Goal: Communication & Community: Answer question/provide support

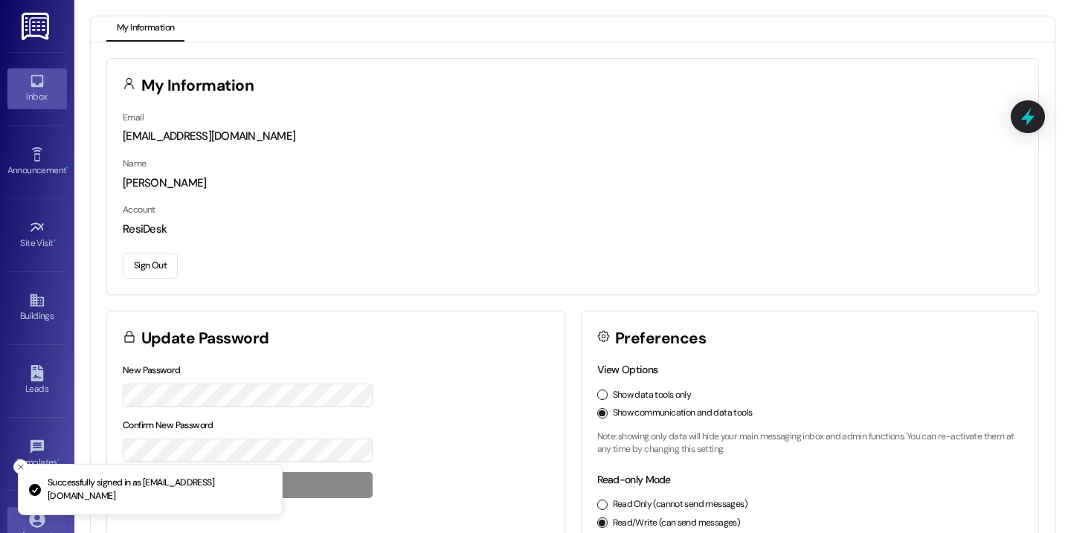
click at [21, 80] on link "Inbox" at bounding box center [36, 88] width 59 height 40
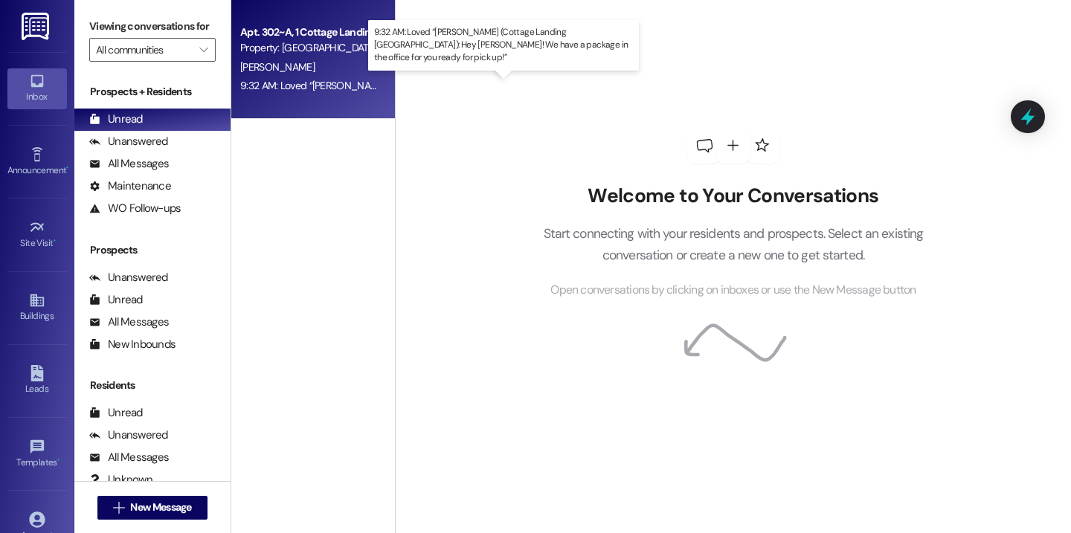
click at [315, 83] on div "9:32 AM: Loved “Bailey Mire (Cottage Landing Lafayette): Hey Taylor! We have a …" at bounding box center [580, 85] width 681 height 13
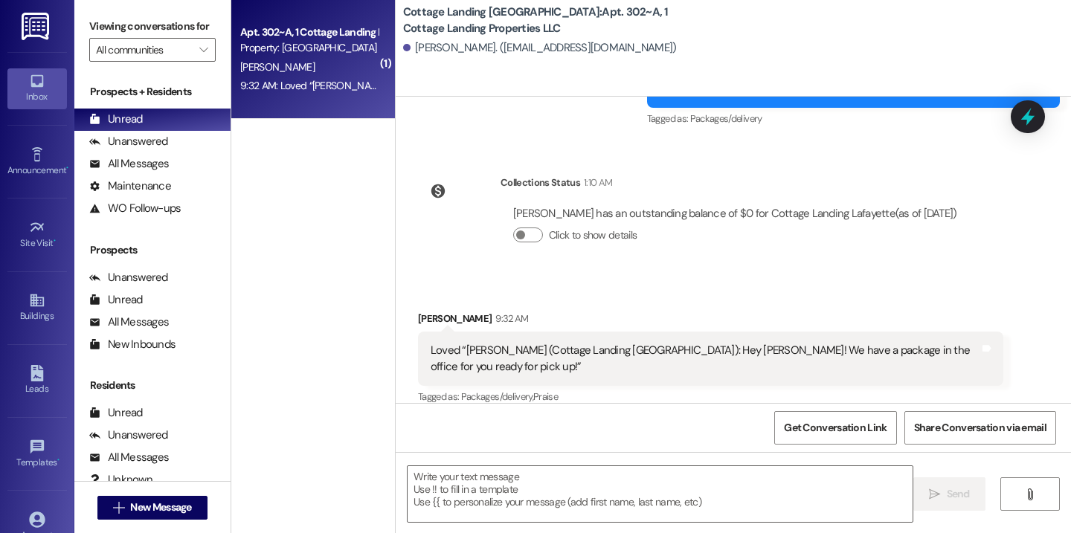
scroll to position [985, 0]
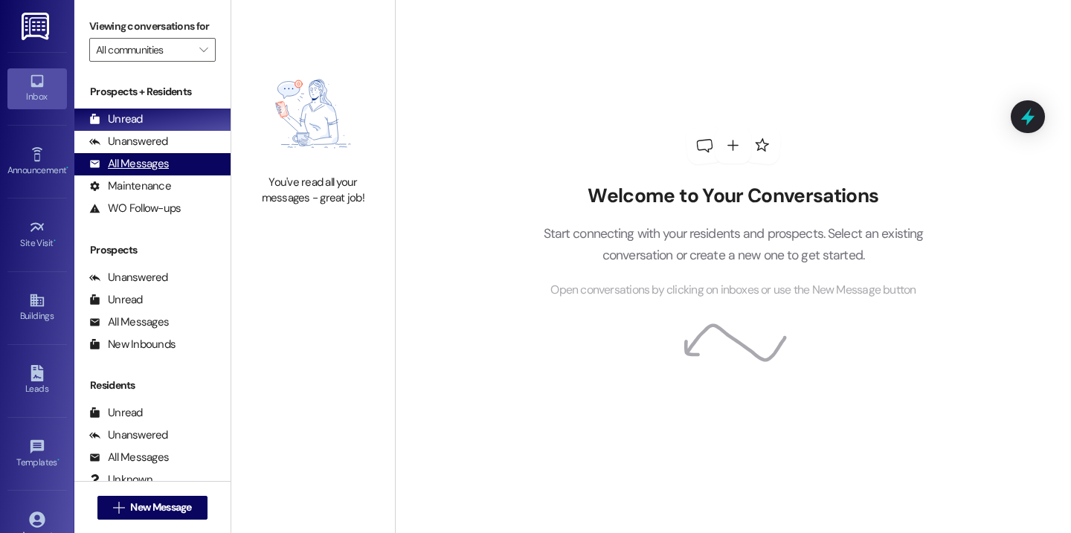
click at [160, 172] on div "All Messages" at bounding box center [129, 164] width 80 height 16
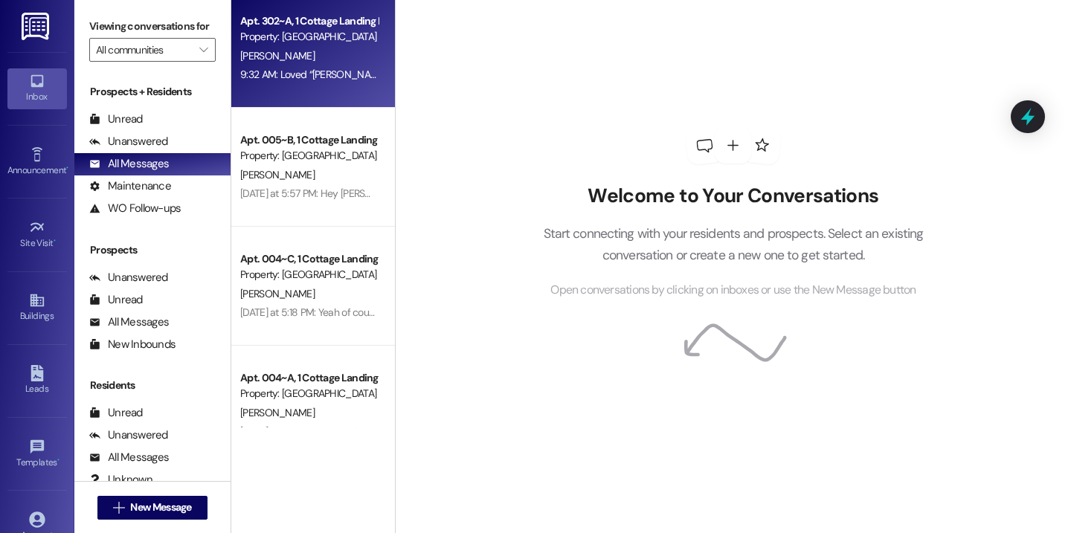
scroll to position [129, 0]
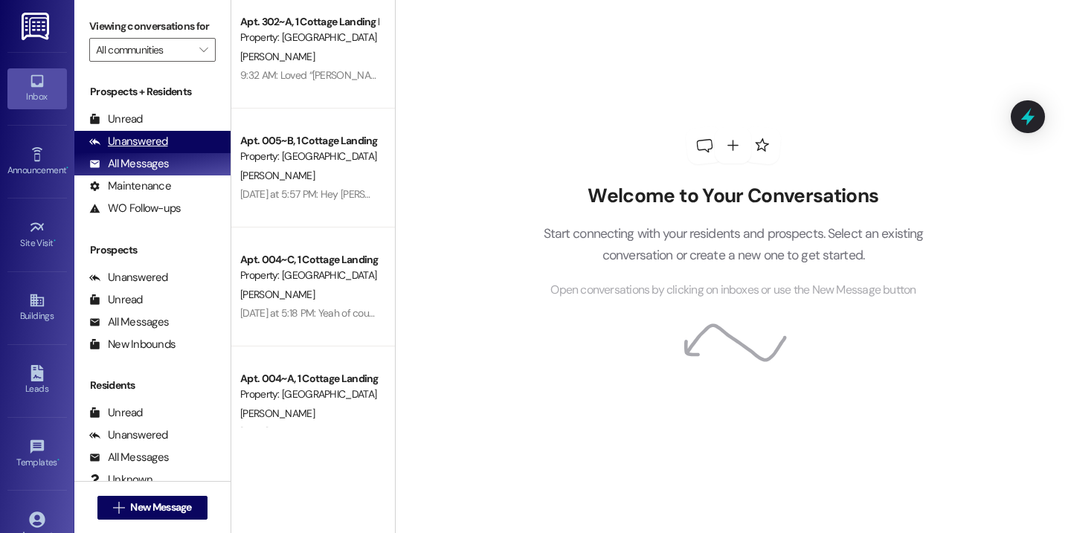
click at [177, 153] on div "Unanswered (0)" at bounding box center [152, 142] width 156 height 22
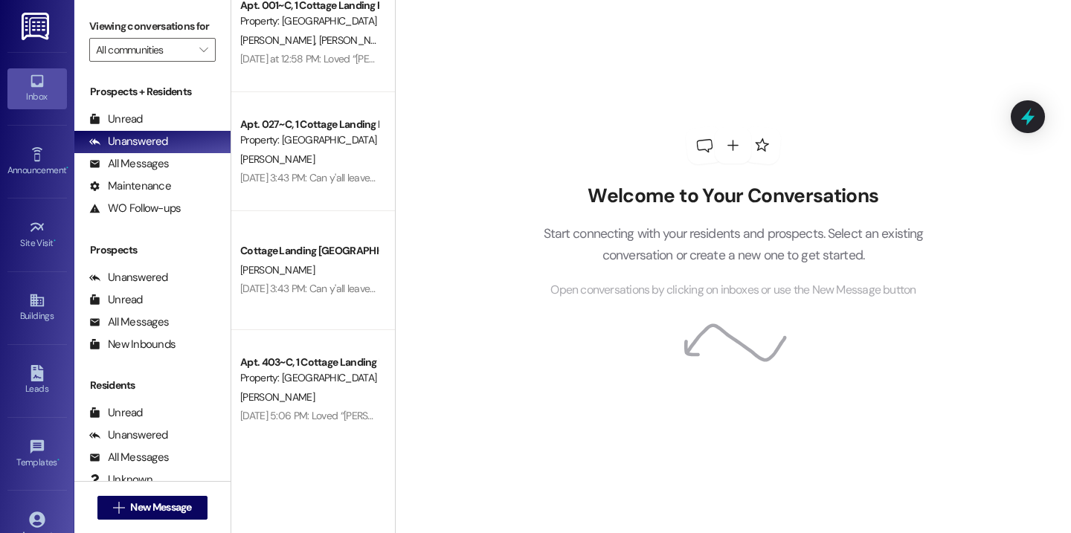
scroll to position [0, 0]
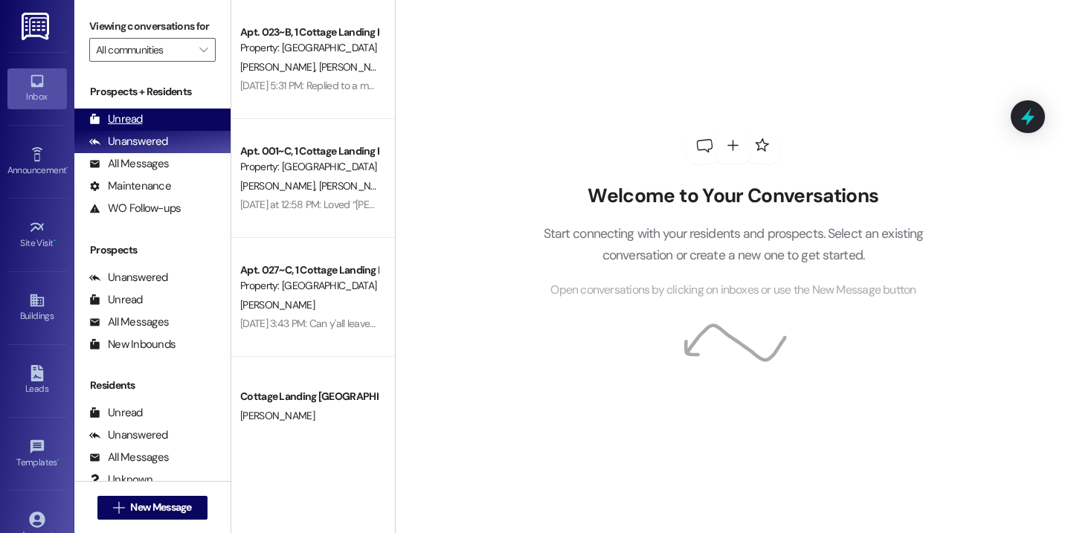
click at [141, 127] on div "Unread" at bounding box center [116, 120] width 54 height 16
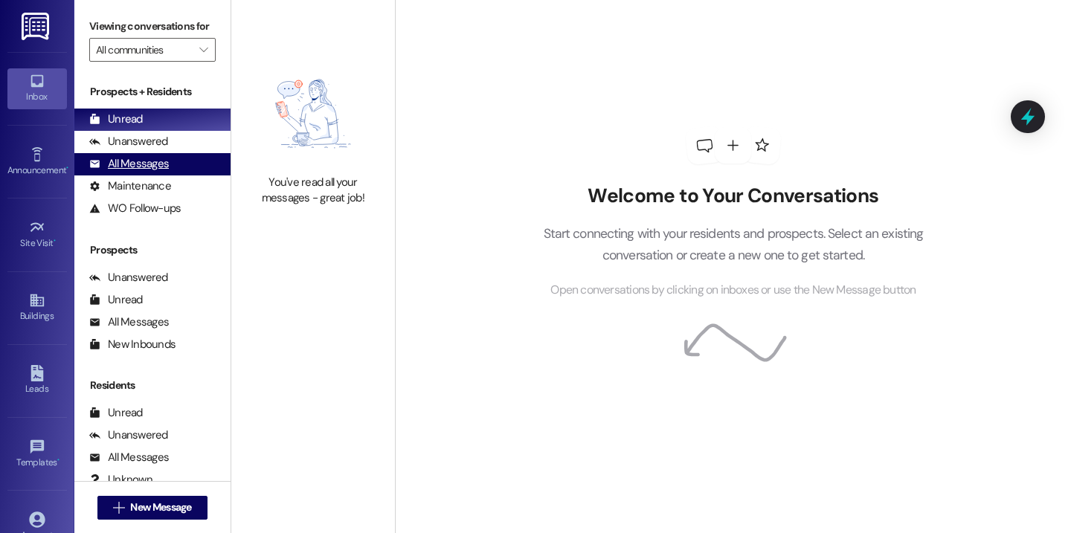
click at [168, 175] on div "All Messages (undefined)" at bounding box center [152, 164] width 156 height 22
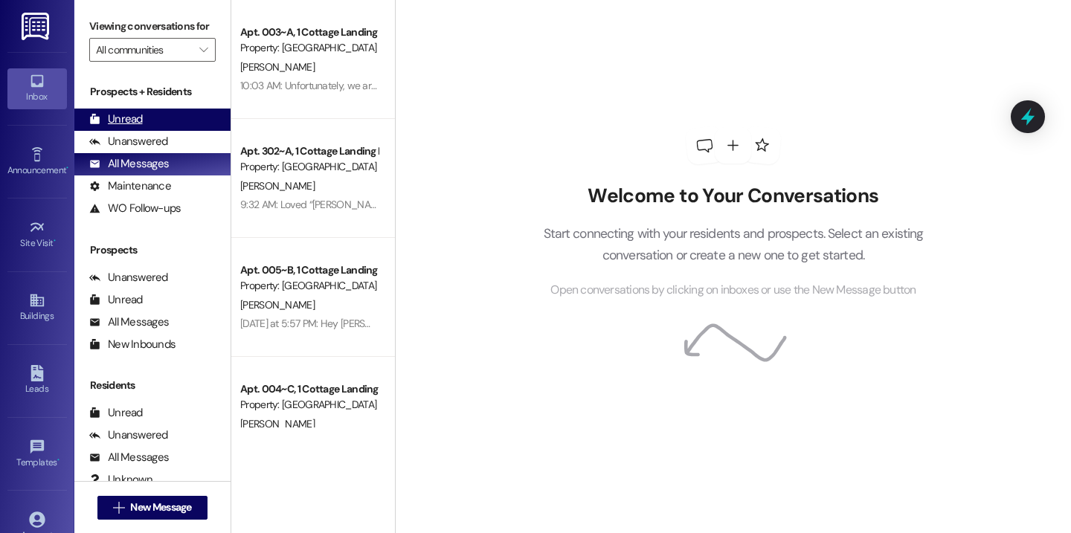
click at [153, 131] on div "Unread (0)" at bounding box center [152, 120] width 156 height 22
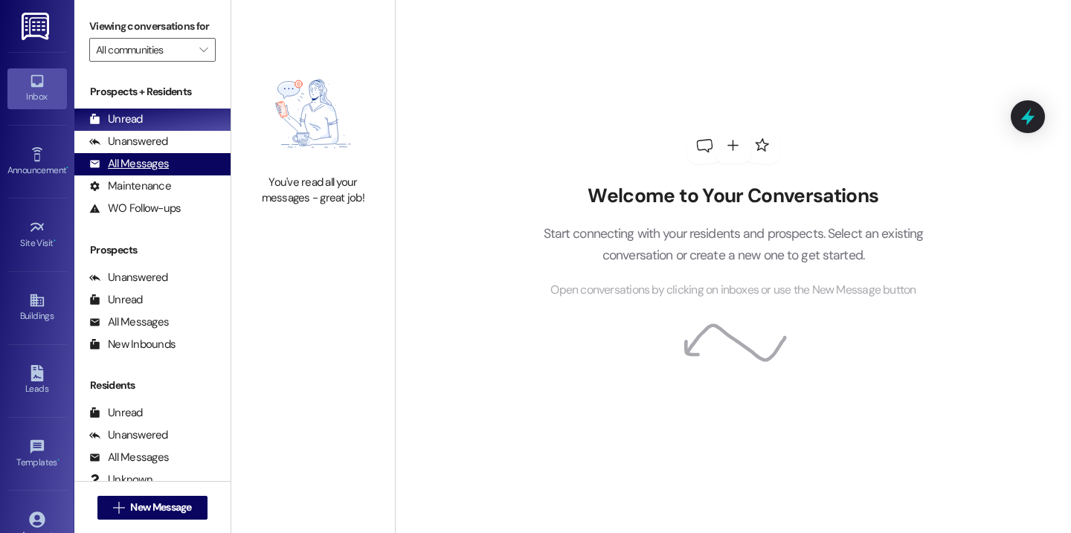
click at [150, 175] on div "All Messages (undefined)" at bounding box center [152, 164] width 156 height 22
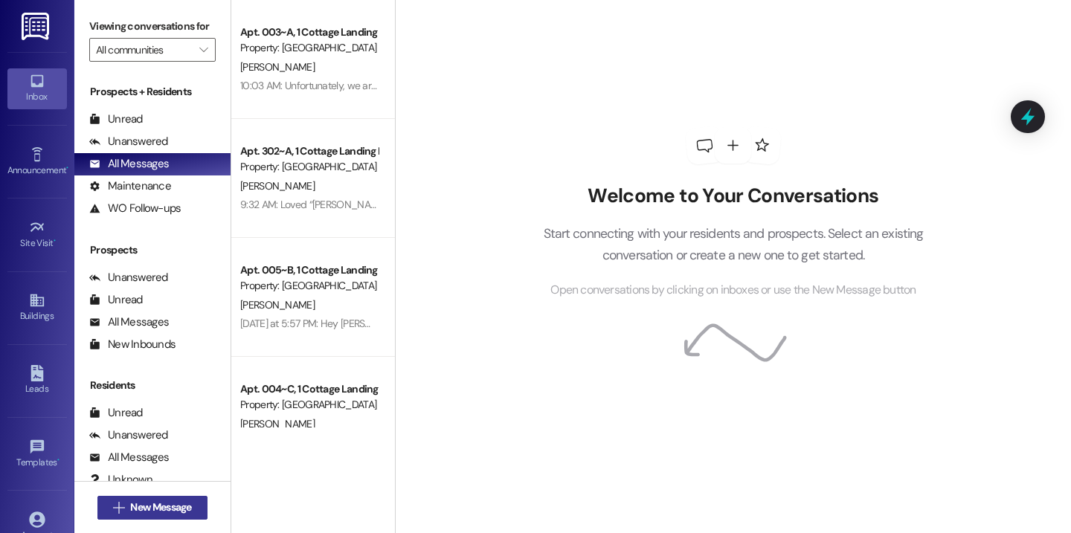
click at [171, 498] on button " New Message" at bounding box center [152, 508] width 110 height 24
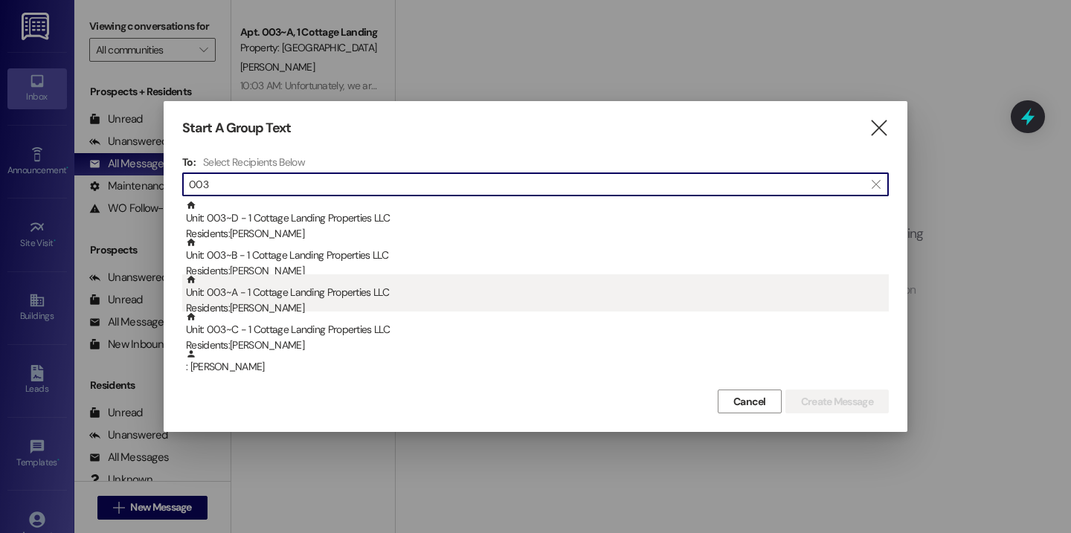
type input "003"
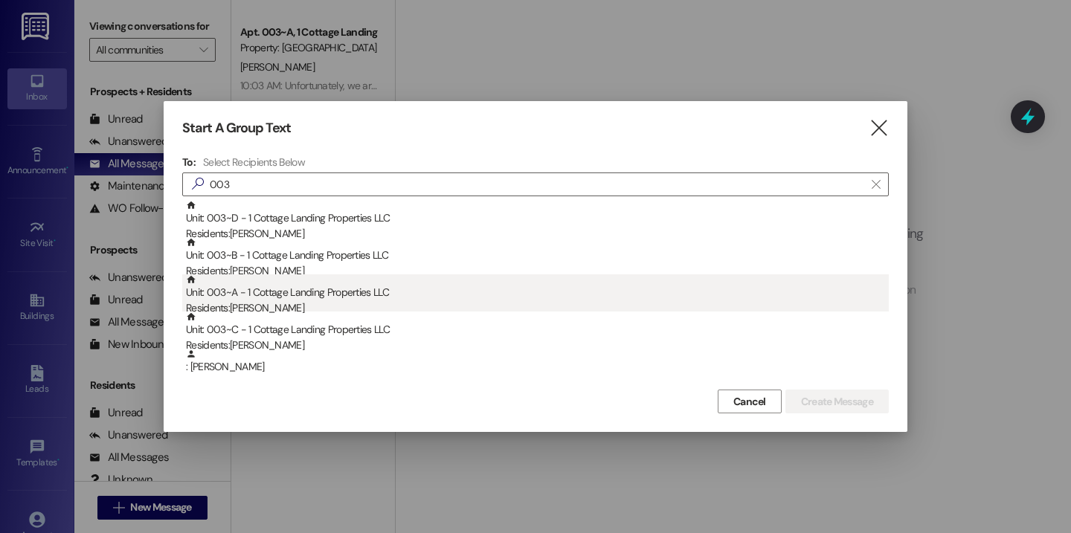
click at [327, 277] on div "Unit: 003~A - 1 Cottage Landing Properties LLC Residents: Kaitlyn Murphy" at bounding box center [537, 295] width 703 height 42
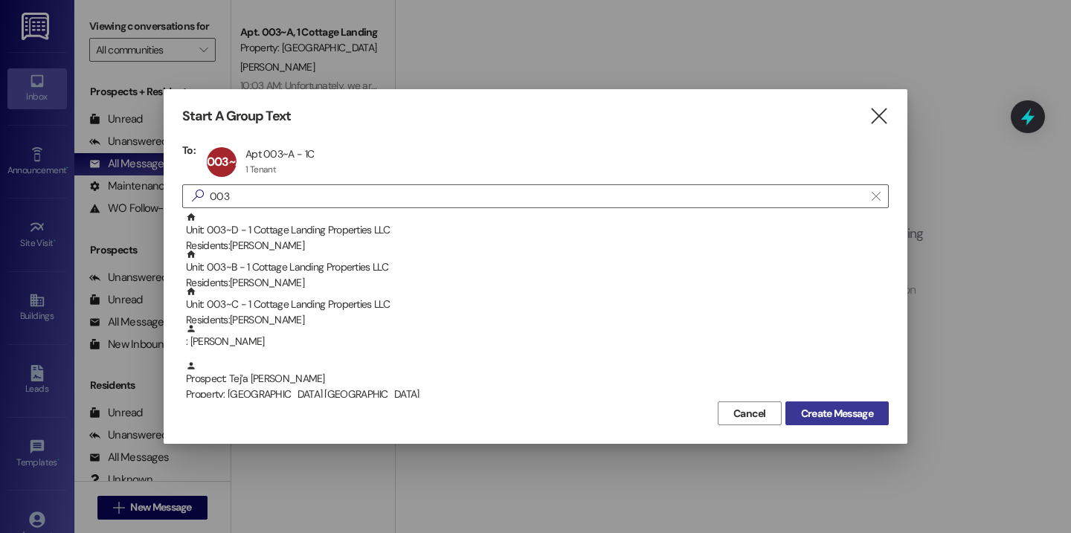
click at [807, 408] on span "Create Message" at bounding box center [837, 414] width 72 height 16
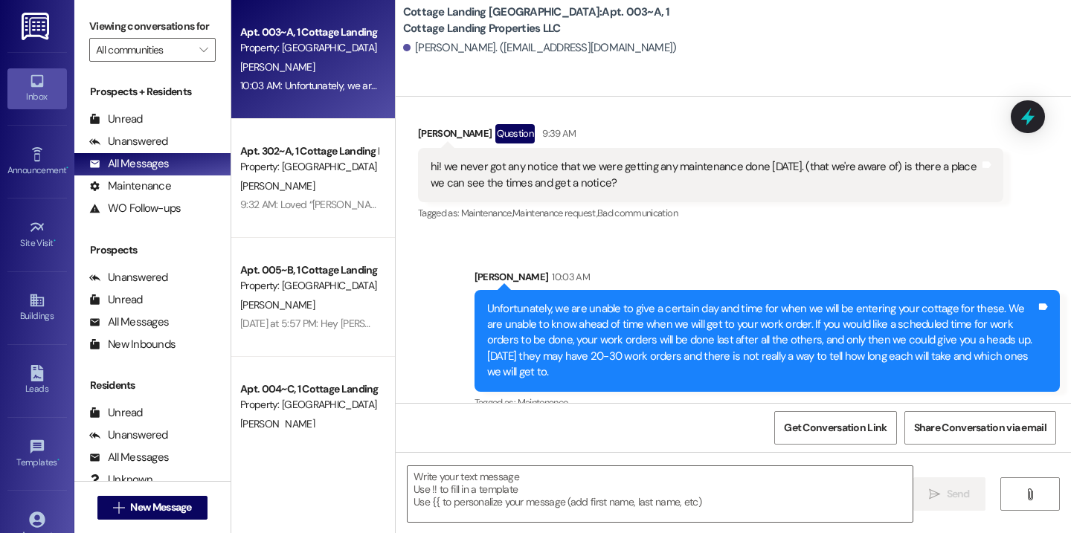
scroll to position [2318, 0]
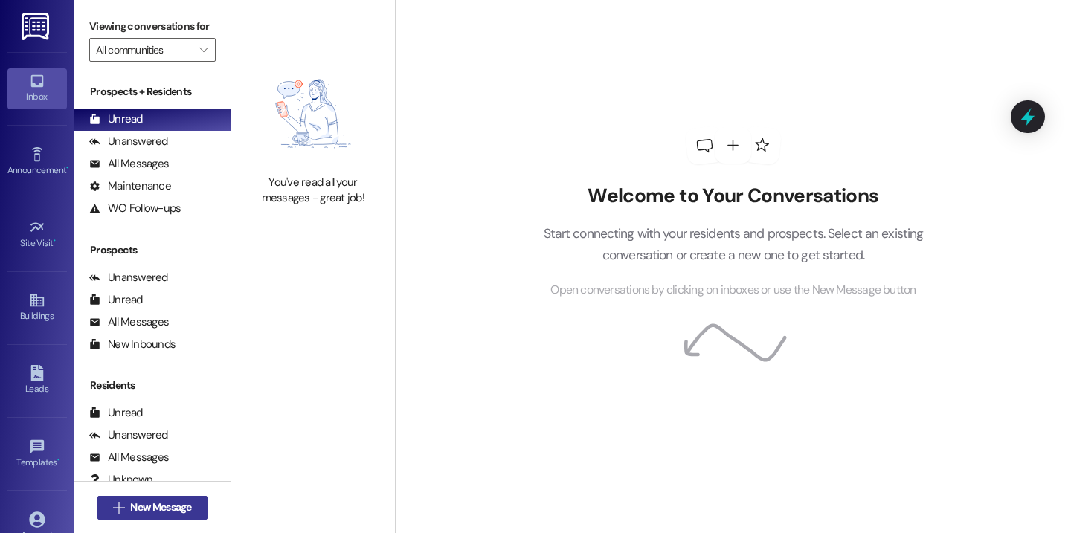
click at [161, 499] on button " New Message" at bounding box center [152, 508] width 110 height 24
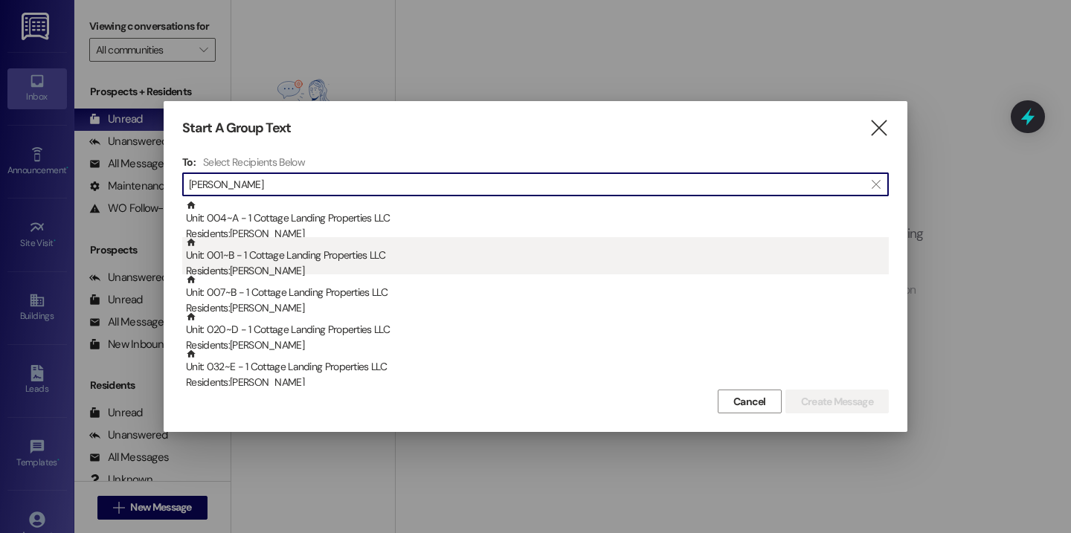
type input "anna"
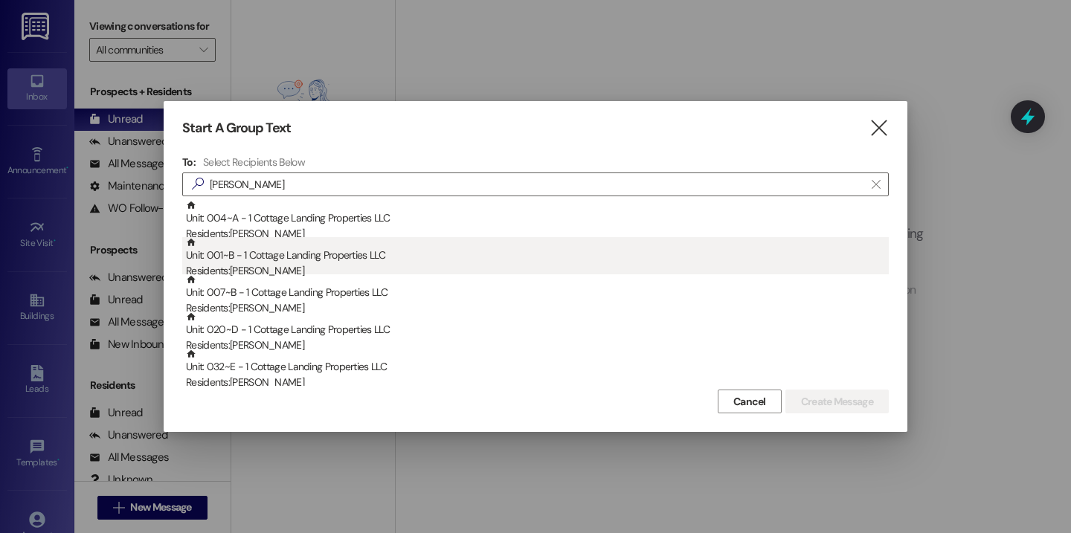
click at [344, 261] on div "Unit: 001~B - 1 Cottage Landing Properties LLC Residents: Anna Bailey" at bounding box center [537, 258] width 703 height 42
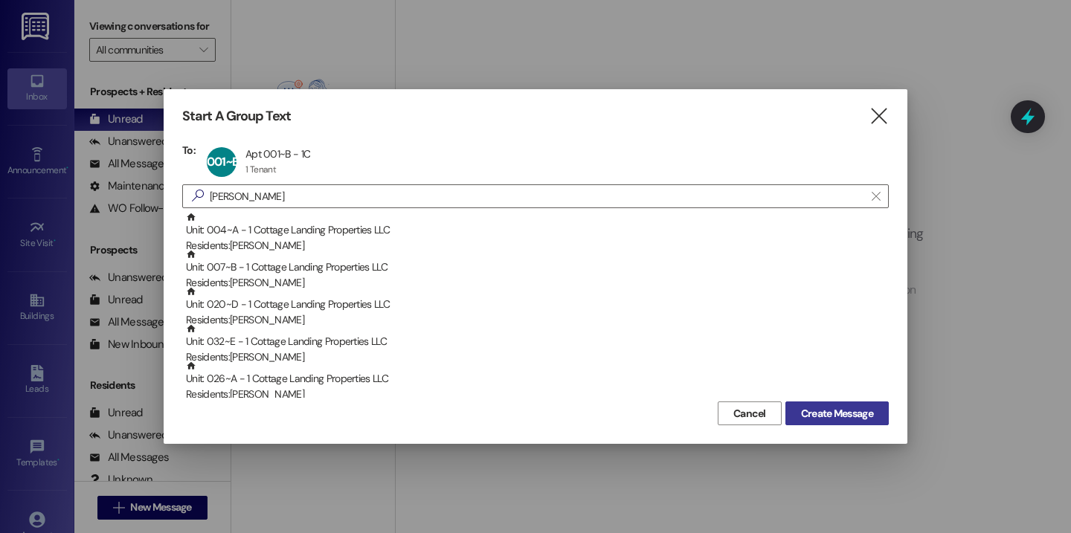
click at [844, 403] on button "Create Message" at bounding box center [836, 414] width 103 height 24
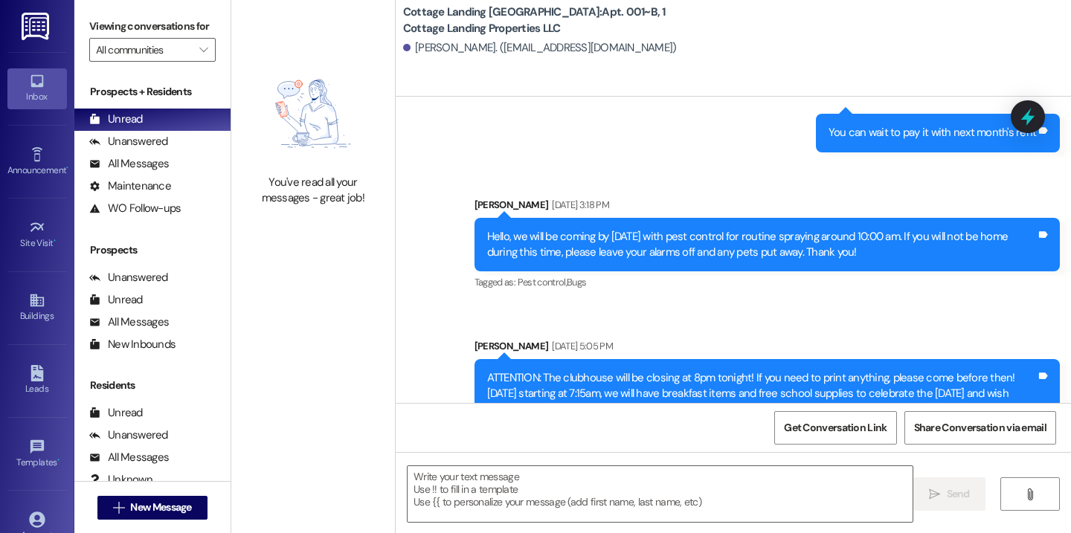
scroll to position [773, 0]
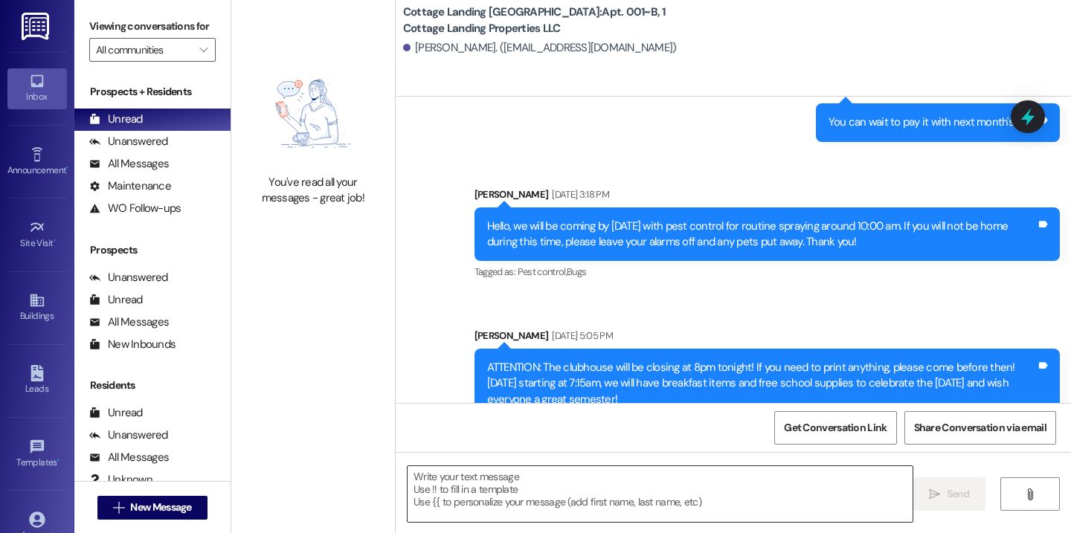
click at [529, 477] on textarea at bounding box center [659, 494] width 505 height 56
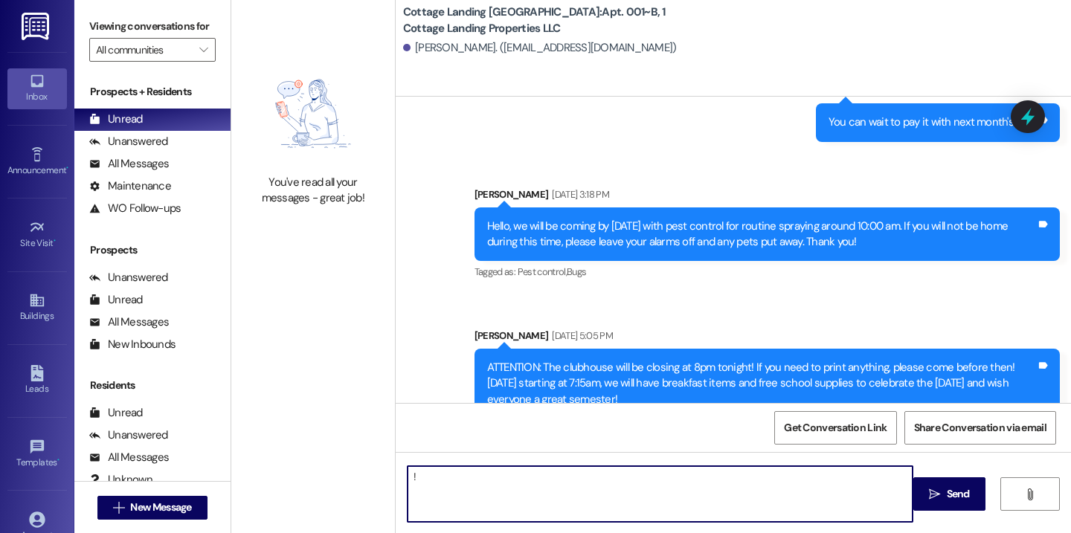
type textarea "!!"
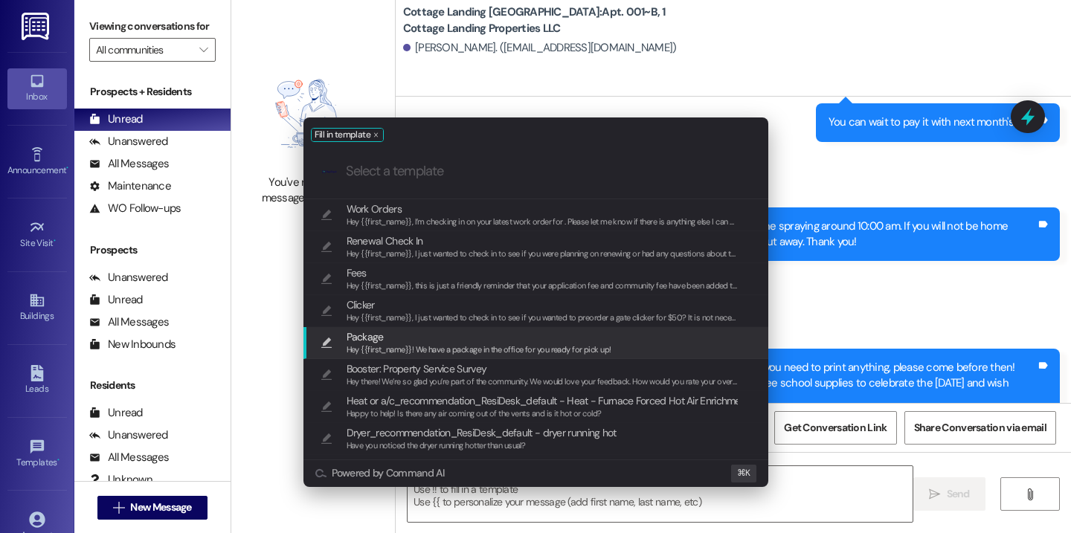
click at [462, 335] on span "Package" at bounding box center [478, 337] width 265 height 16
type textarea "Hey {{first_name}}! We have a package in the office for you ready for pick up!"
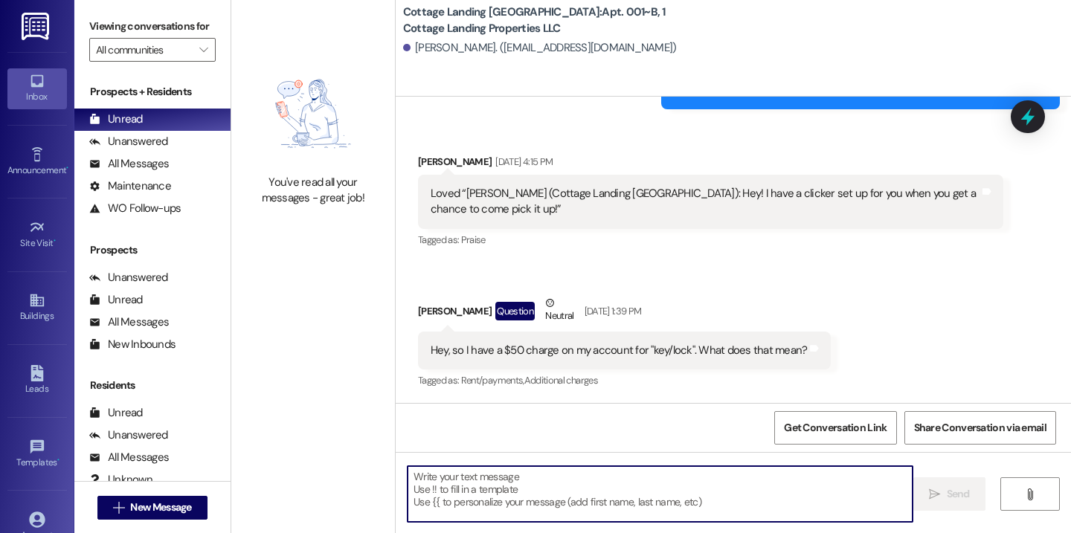
scroll to position [337, 0]
click at [181, 515] on span "New Message" at bounding box center [160, 508] width 61 height 16
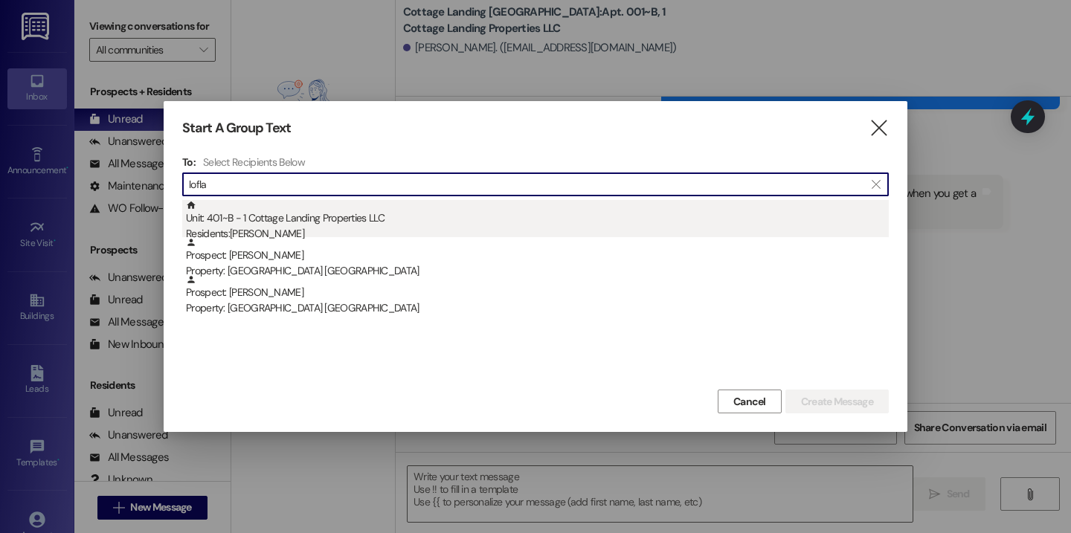
type input "lofla"
click at [289, 222] on div "Unit: 401~B - 1 Cottage Landing Properties LLC Residents: Claire Lofland" at bounding box center [537, 221] width 703 height 42
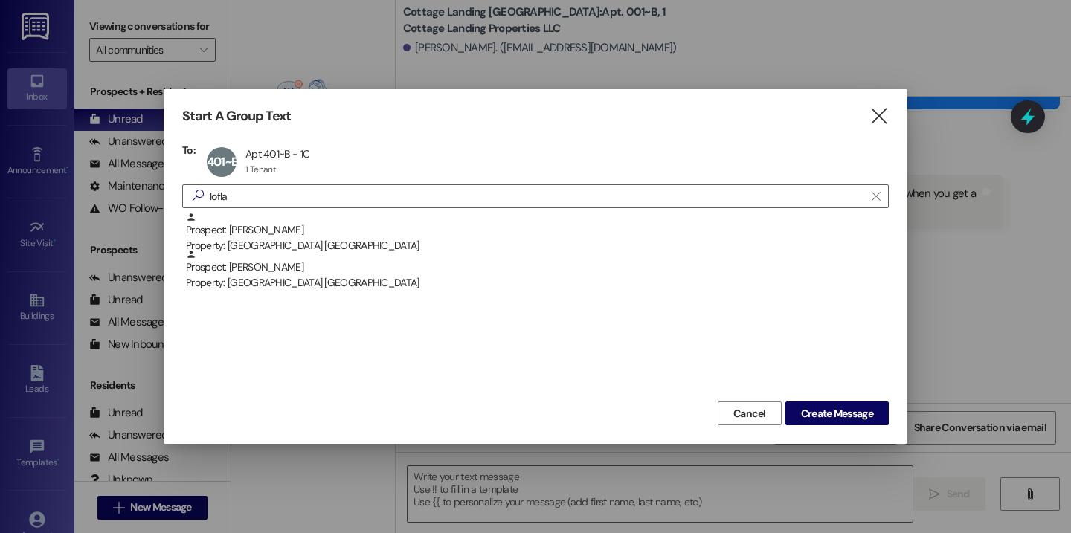
click at [845, 399] on div "Cancel Create Message" at bounding box center [535, 412] width 706 height 28
click at [845, 402] on button "Create Message" at bounding box center [836, 414] width 103 height 24
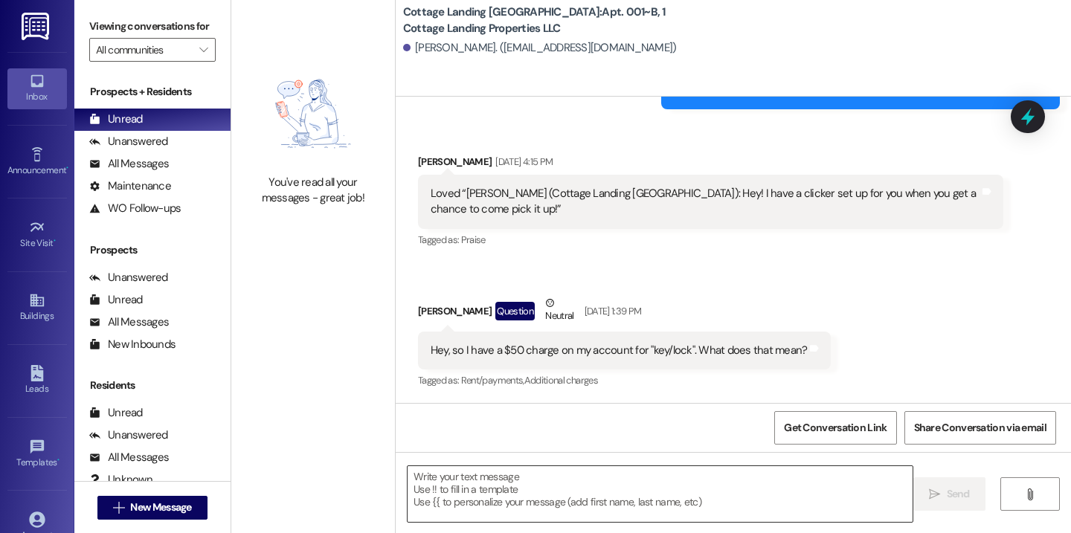
click at [671, 499] on textarea at bounding box center [659, 494] width 505 height 56
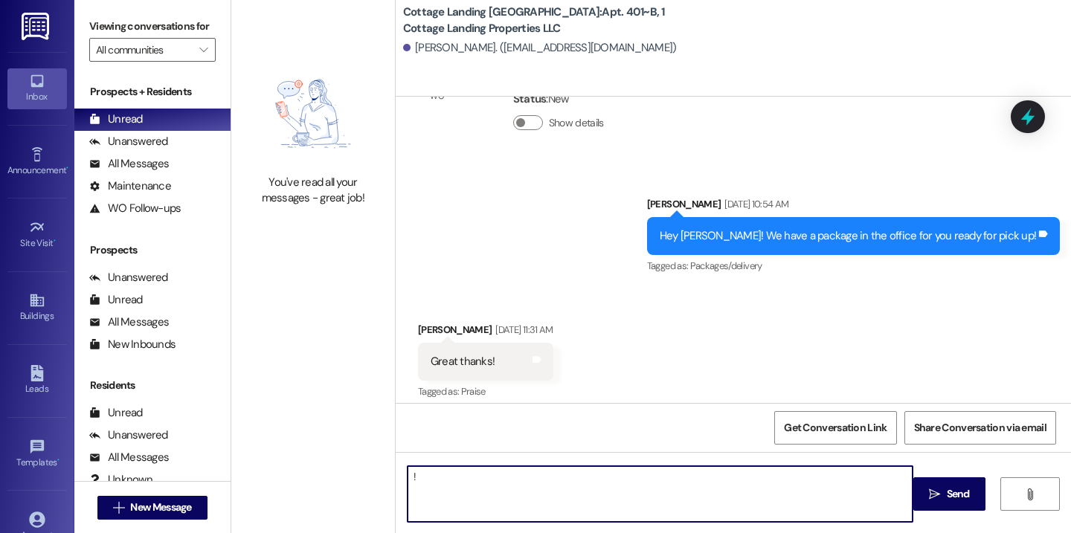
type textarea "!!"
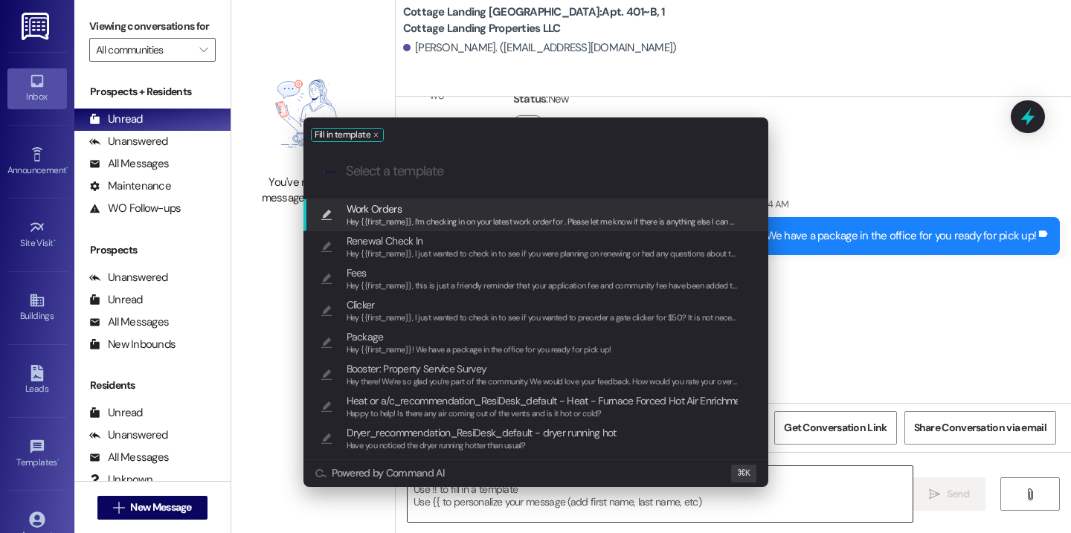
scroll to position [804, 0]
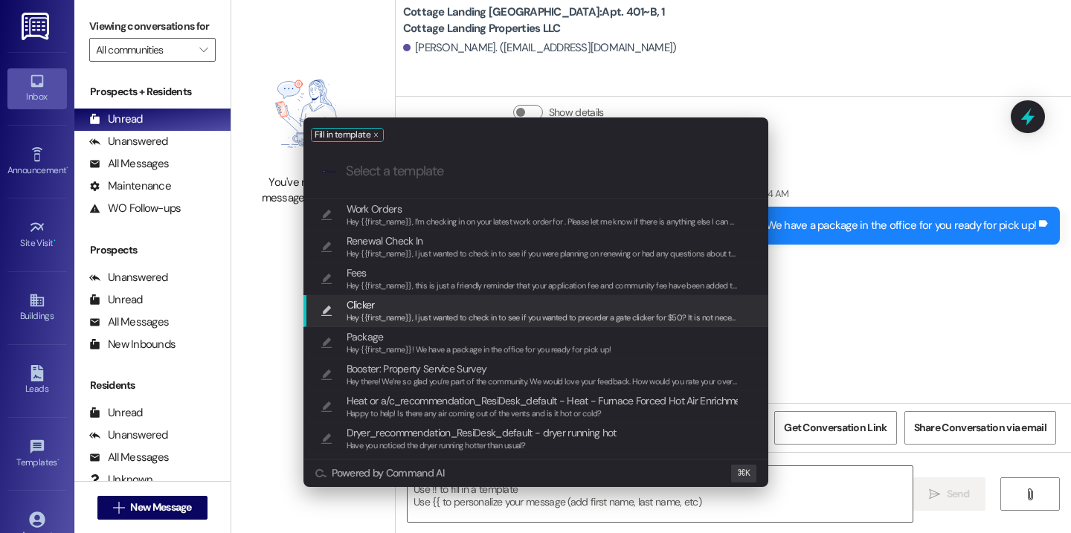
click at [486, 322] on span "Hey {{first_name}}, I just wanted to check in to see if you wanted to preorder …" at bounding box center [815, 317] width 938 height 10
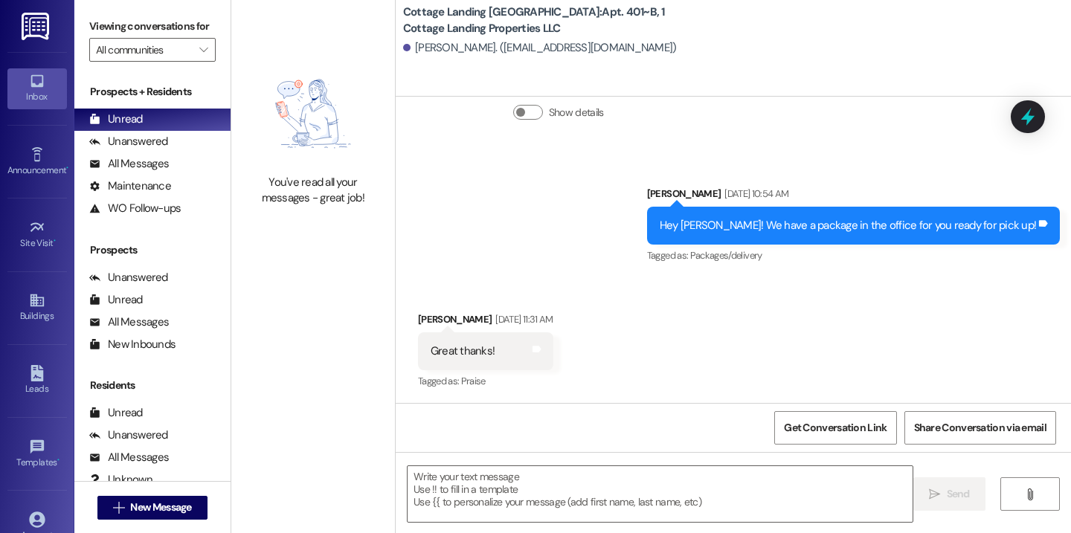
type textarea "Hey {{first_name}}, I just wanted to check in to see if you wanted to preorder …"
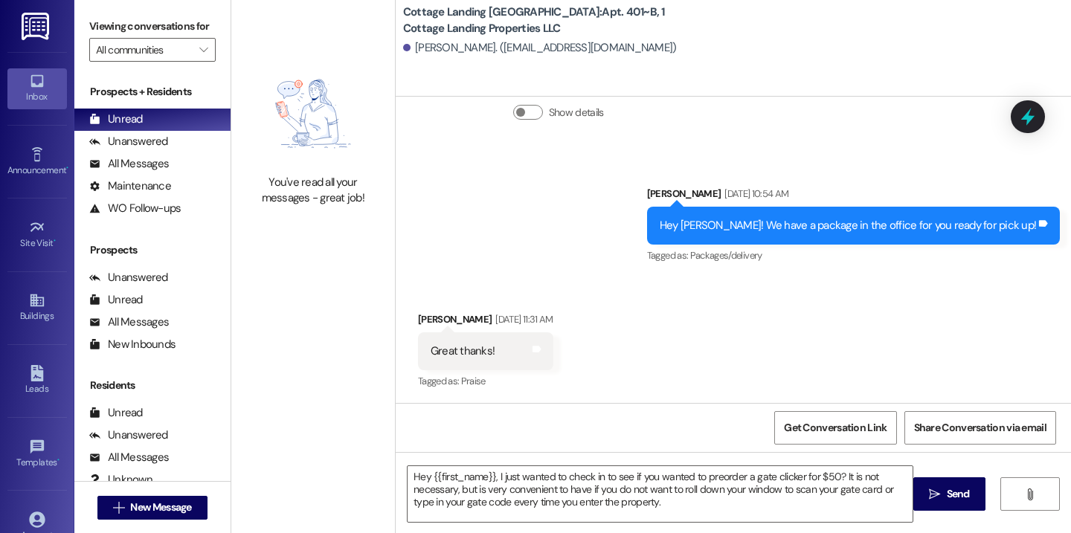
click at [491, 324] on div "Aug 15, 2025 at 11:31 AM" at bounding box center [521, 320] width 61 height 16
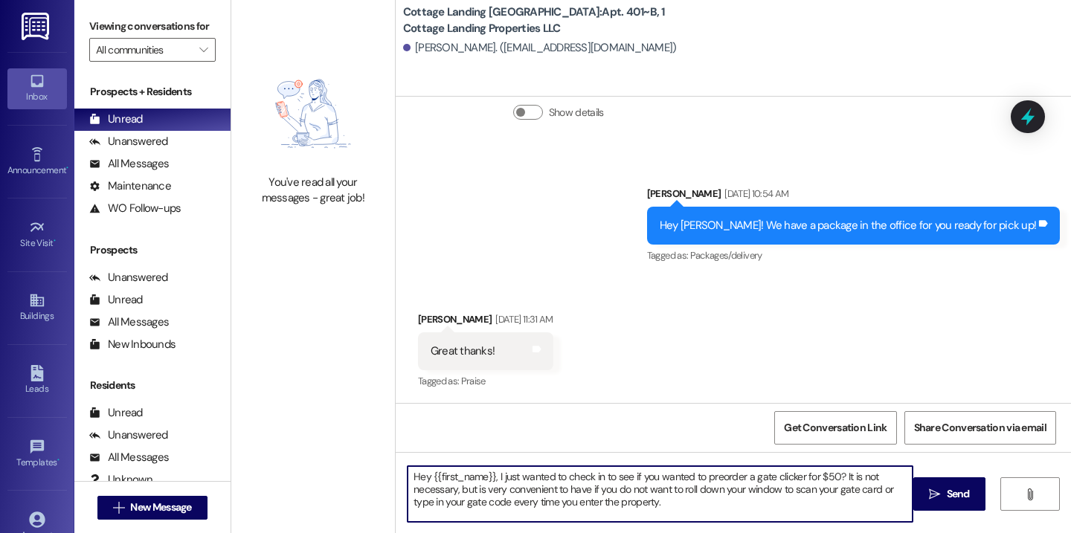
drag, startPoint x: 683, startPoint y: 502, endPoint x: 320, endPoint y: 451, distance: 366.5
click at [320, 451] on div "You've read all your messages - great job! Cottage Landing Lafayette: Apt. 401~…" at bounding box center [650, 266] width 839 height 533
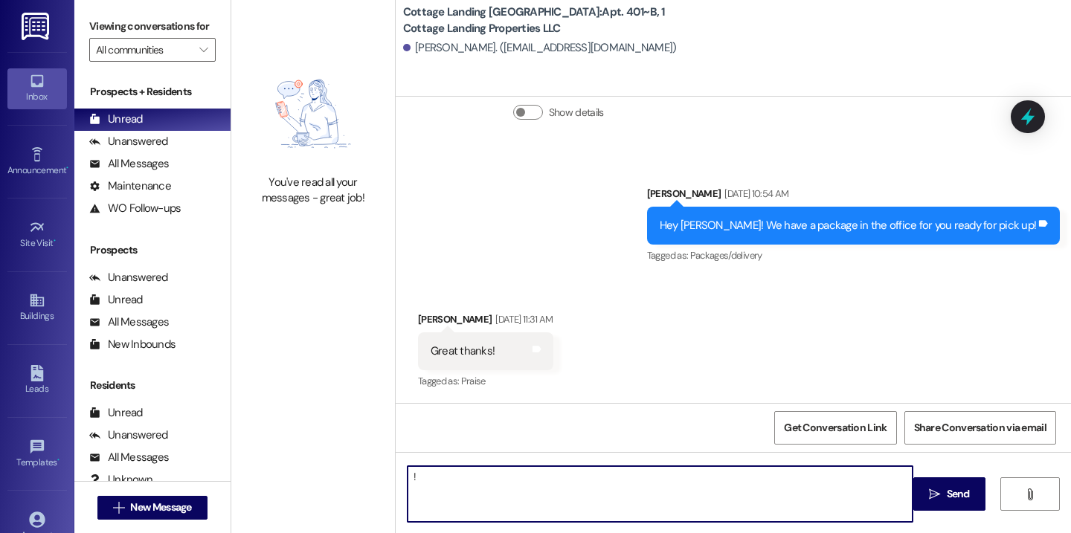
type textarea "!!"
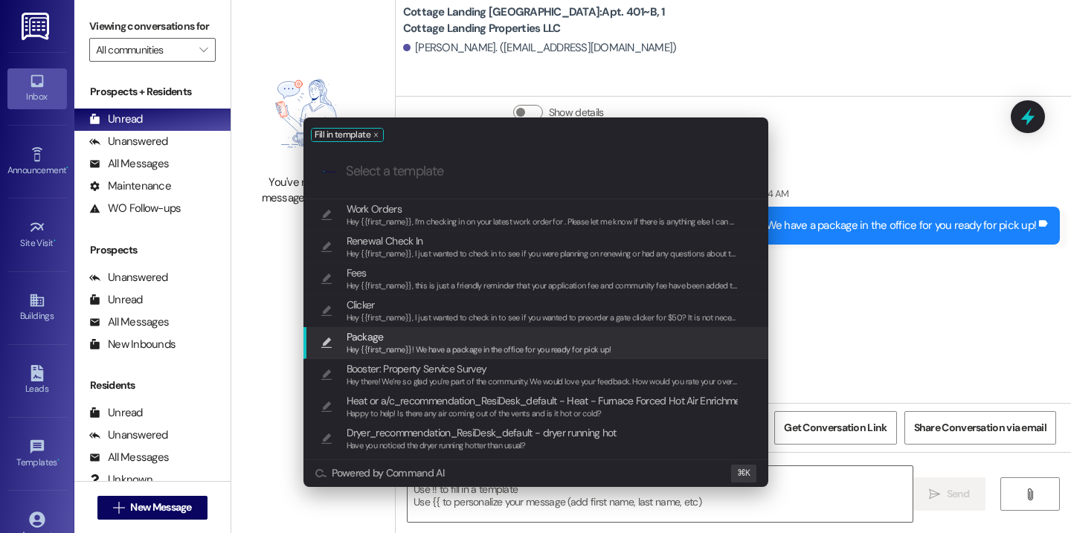
click at [447, 338] on span "Package" at bounding box center [478, 337] width 265 height 16
type textarea "Hey {{first_name}}! We have a package in the office for you ready for pick up!"
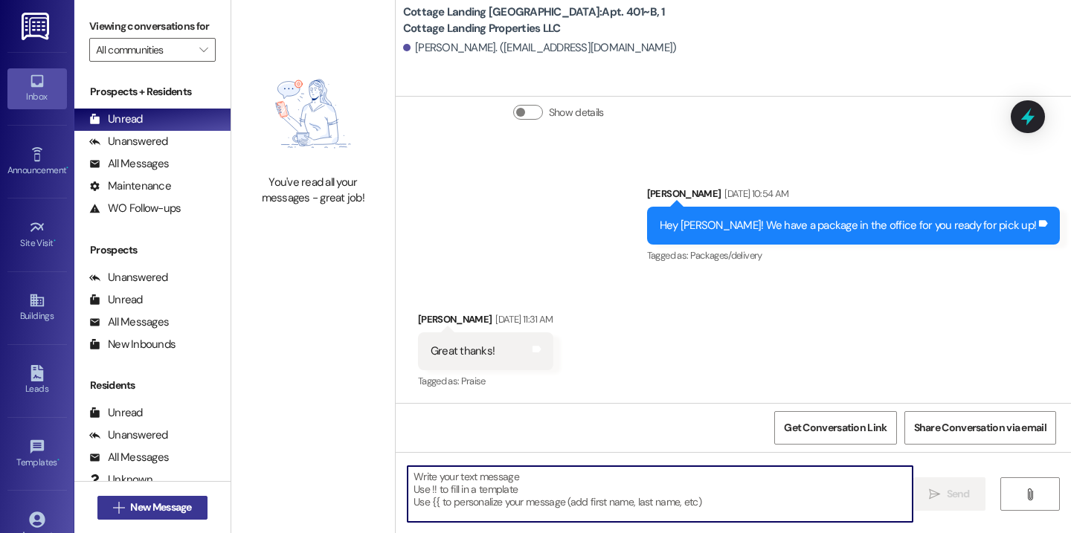
click at [168, 501] on span "New Message" at bounding box center [160, 508] width 61 height 16
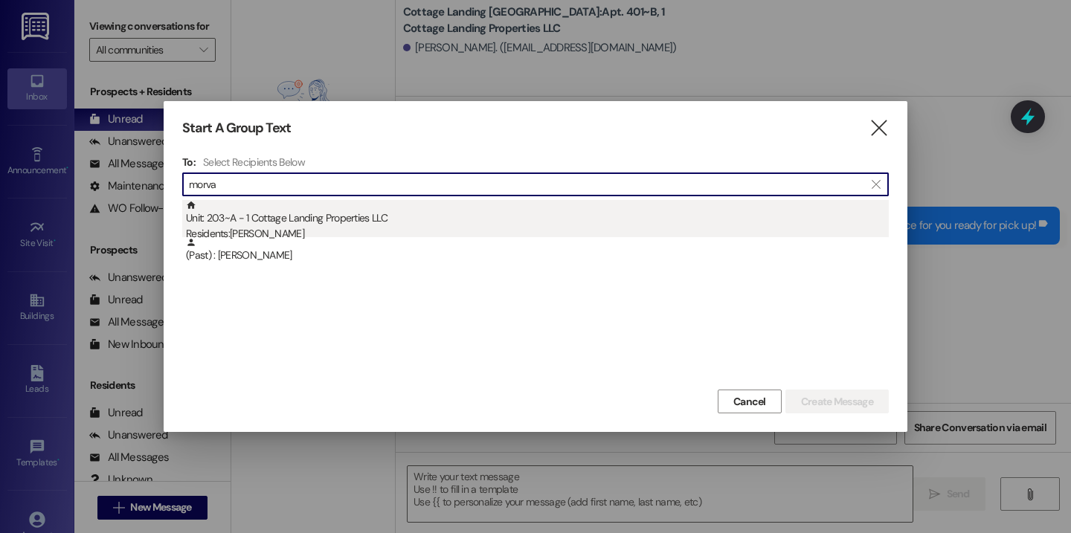
type input "morva"
click at [292, 219] on div "Unit: 203~A - 1 Cottage Landing Properties LLC Residents: Rachel Morvant" at bounding box center [537, 221] width 703 height 42
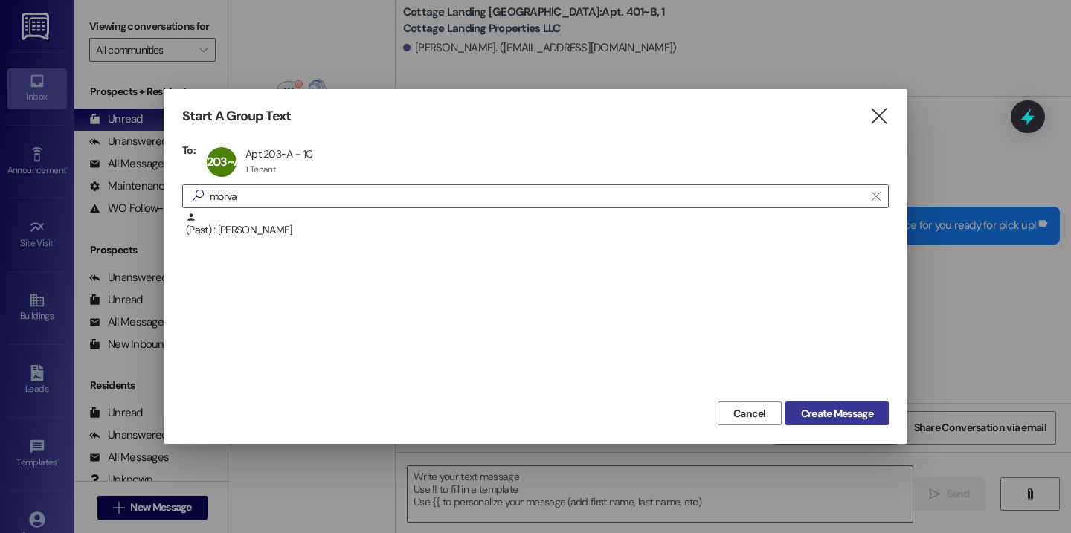
click at [831, 422] on button "Create Message" at bounding box center [836, 414] width 103 height 24
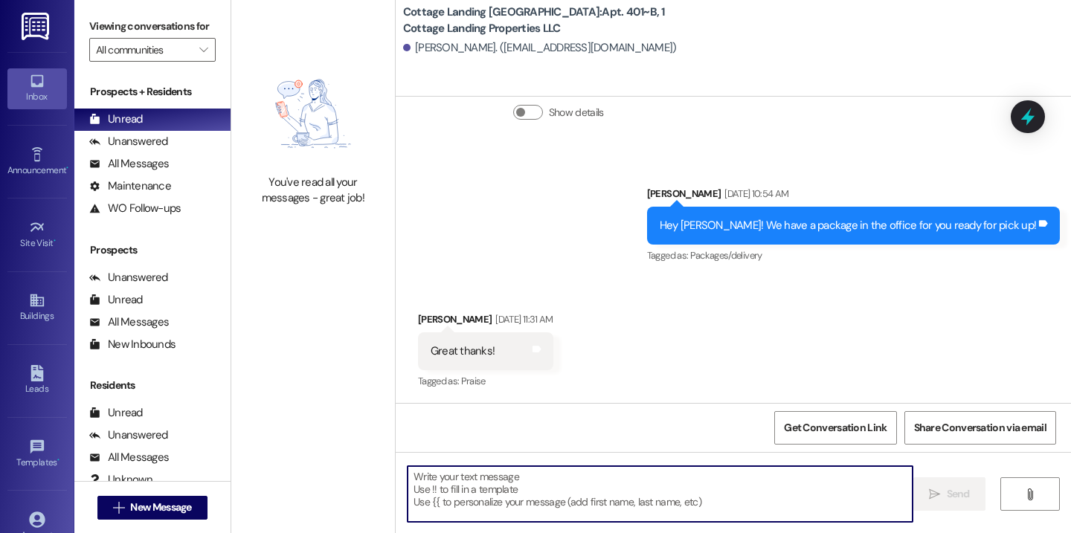
click at [733, 490] on textarea at bounding box center [659, 494] width 505 height 56
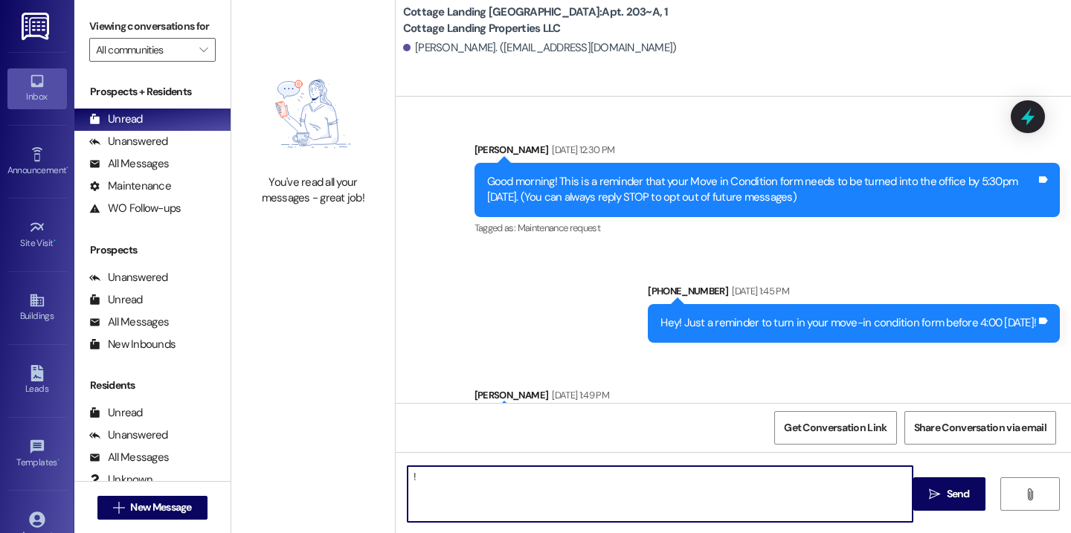
scroll to position [33089, 0]
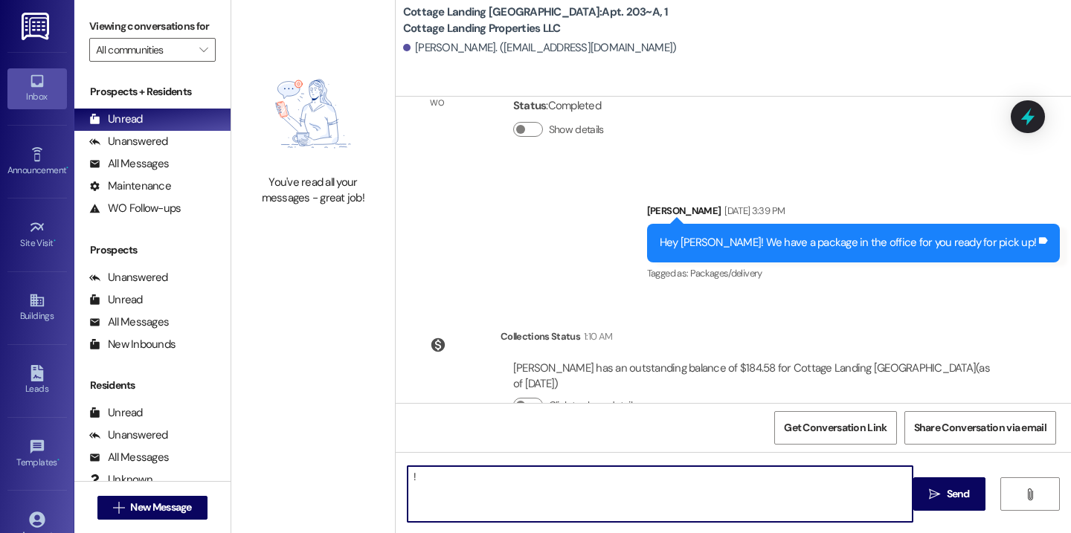
type textarea "!!"
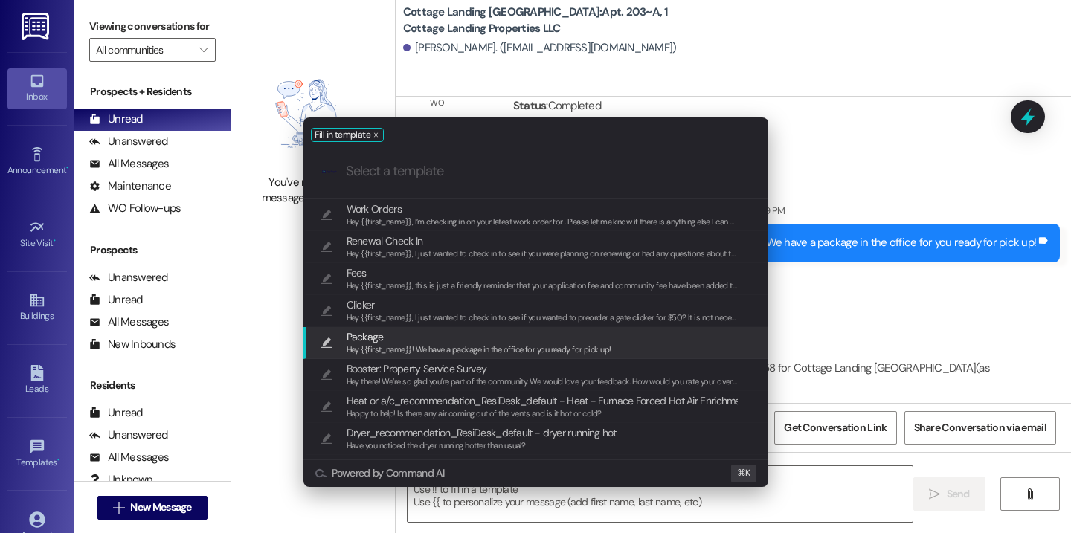
click at [526, 339] on span "Package" at bounding box center [478, 337] width 265 height 16
type textarea "Hey {{first_name}}! We have a package in the office for you ready for pick up!"
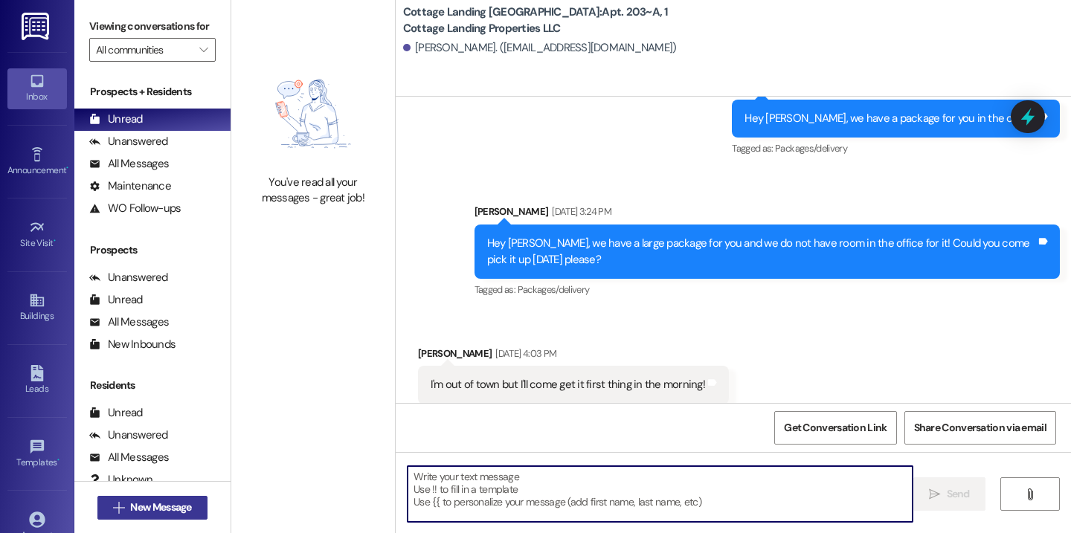
scroll to position [32441, 0]
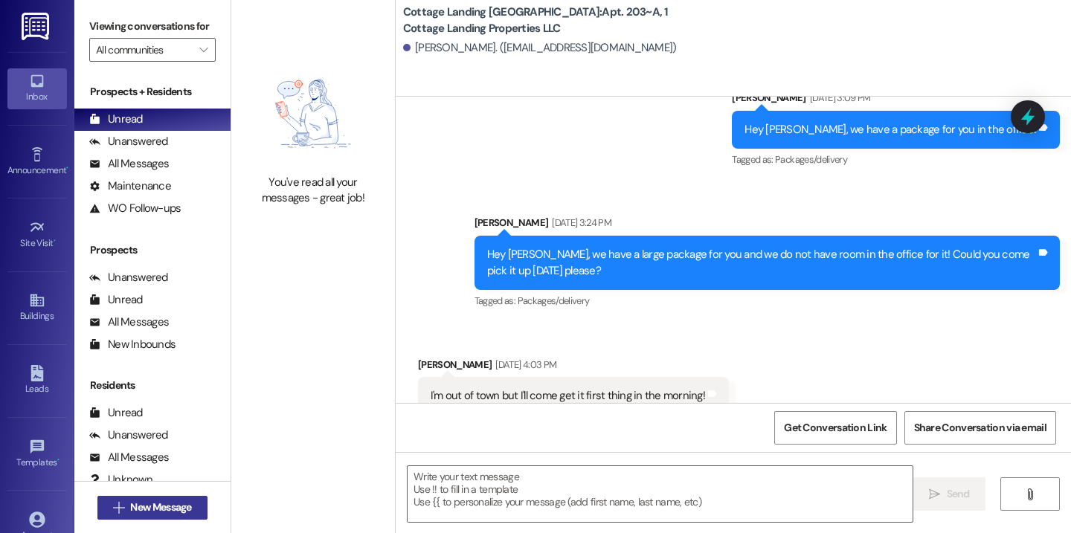
click at [200, 503] on button " New Message" at bounding box center [152, 508] width 110 height 24
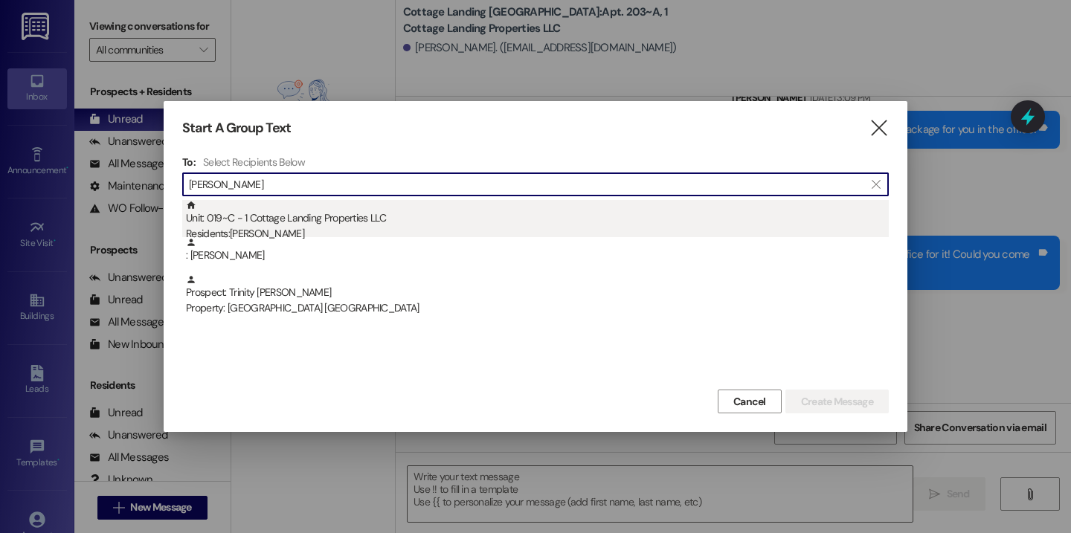
type input "doucet"
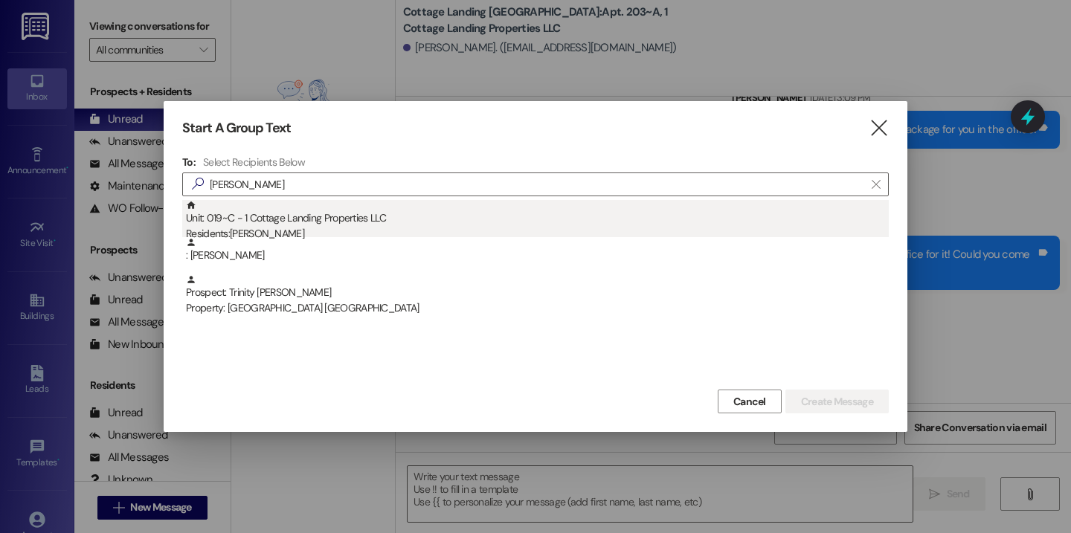
click at [338, 231] on div "Residents: Shaylee Doucet" at bounding box center [537, 234] width 703 height 16
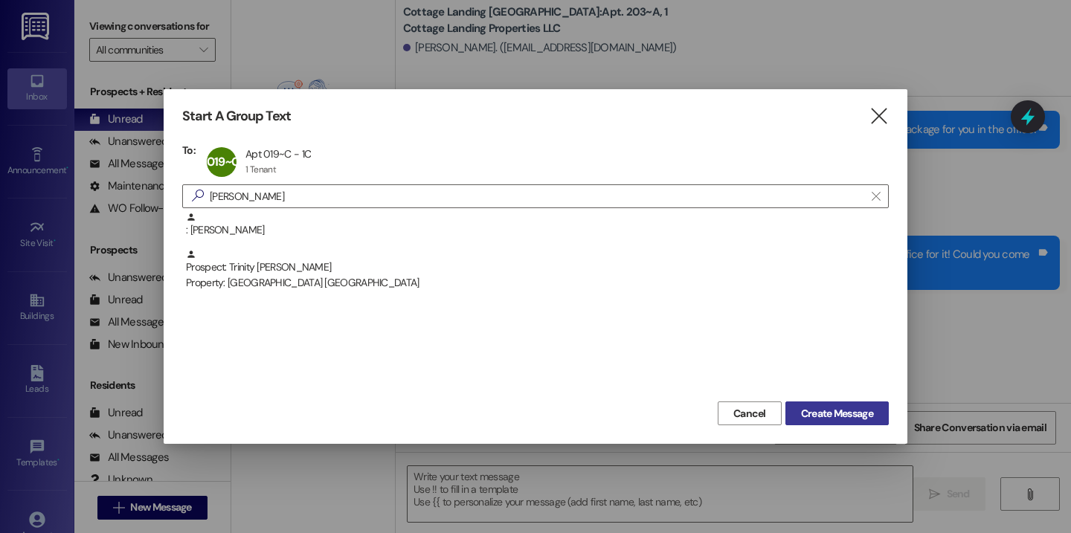
click at [849, 407] on span "Create Message" at bounding box center [837, 414] width 72 height 16
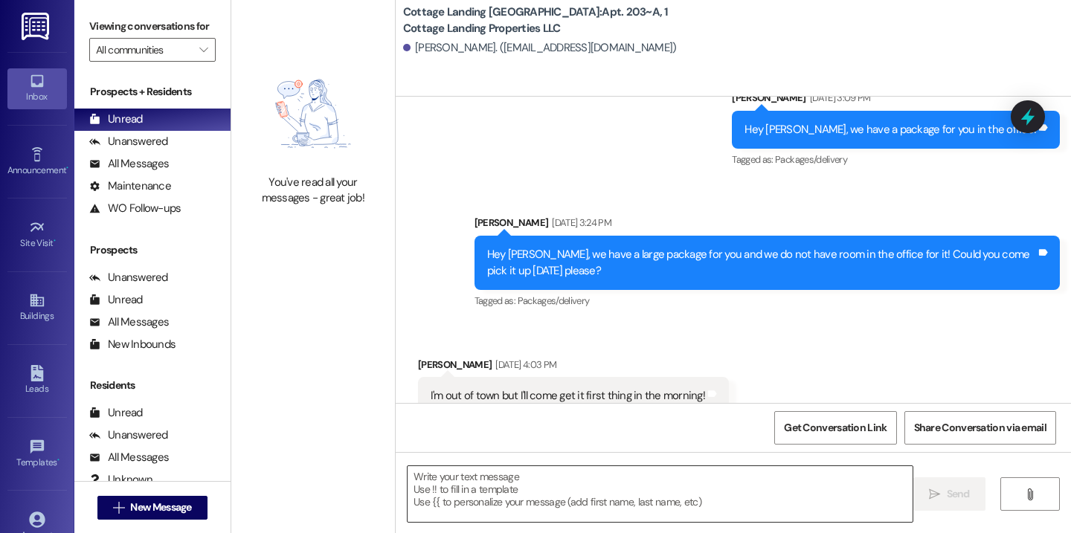
click at [587, 489] on textarea at bounding box center [659, 494] width 505 height 56
type textarea "!!"
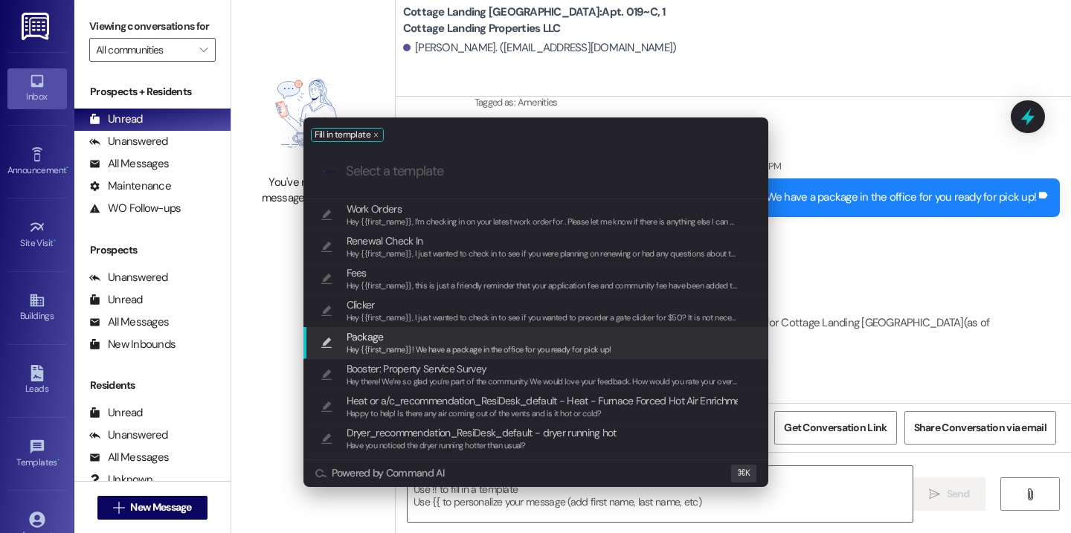
scroll to position [19136, 0]
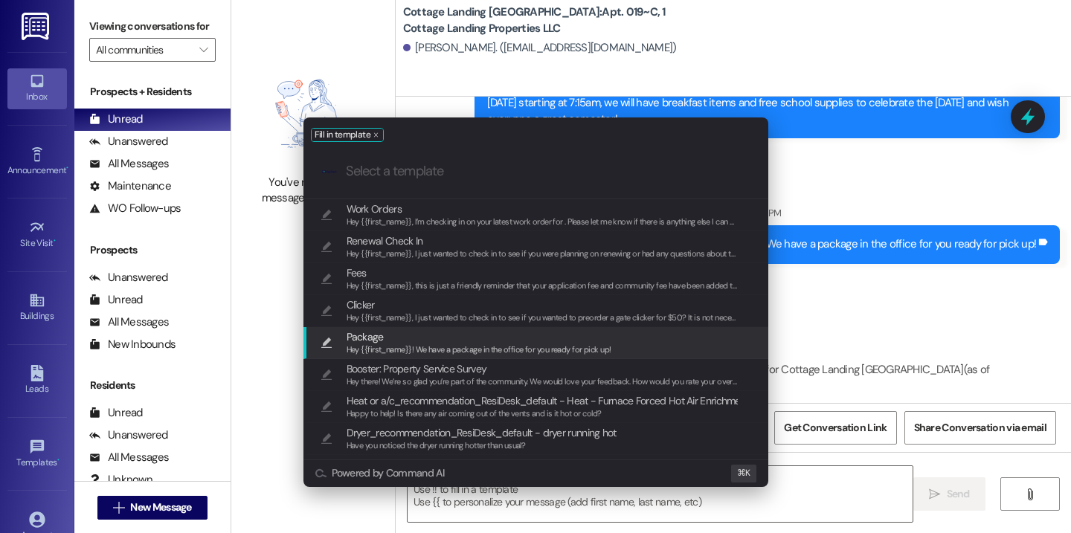
click at [490, 344] on div "Hey {{first_name}}! We have a package in the office for you ready for pick up!" at bounding box center [478, 350] width 265 height 13
type textarea "Hey {{first_name}}! We have a package in the office for you ready for pick up!"
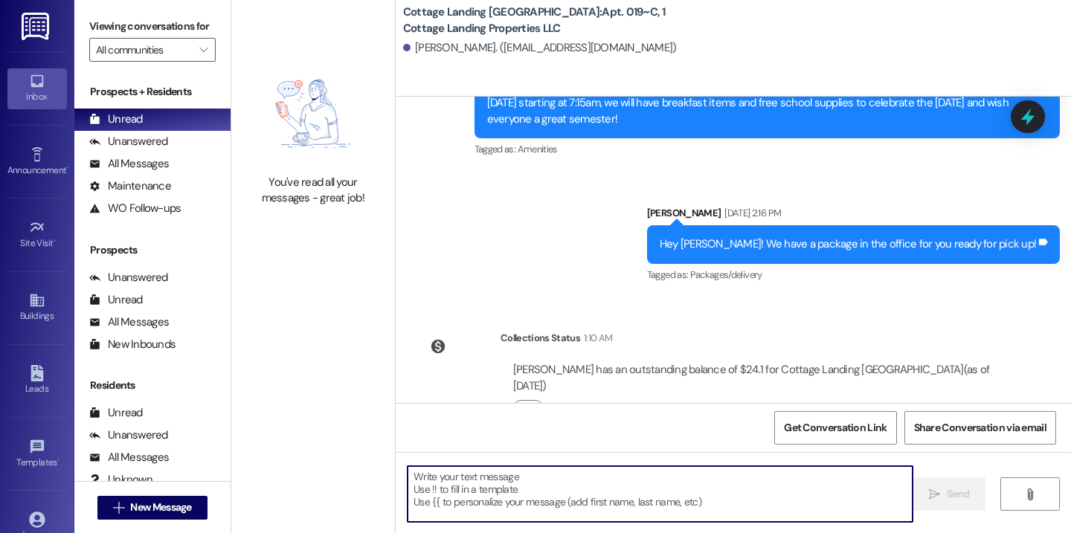
scroll to position [19239, 0]
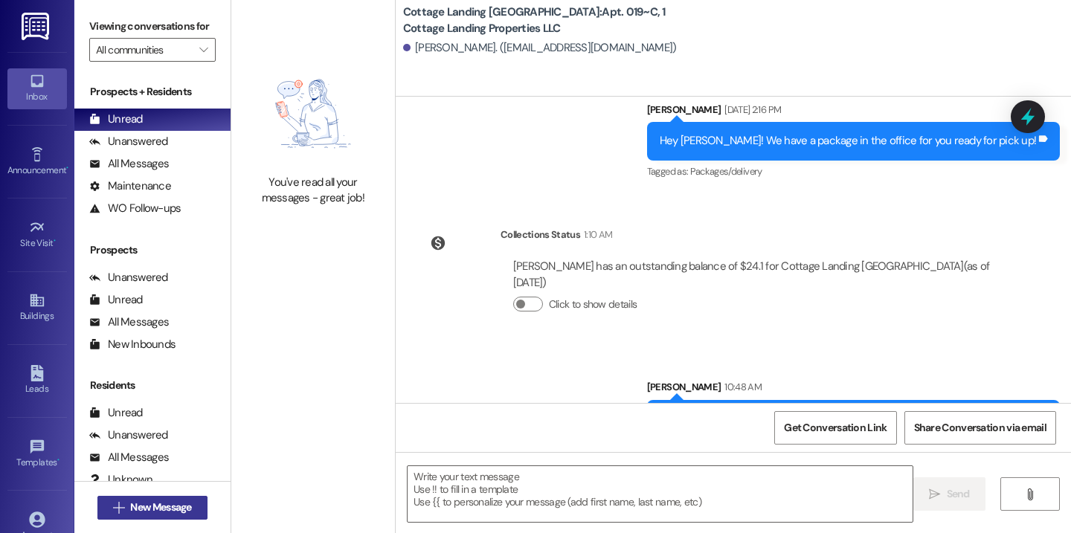
click at [178, 507] on span "New Message" at bounding box center [160, 508] width 61 height 16
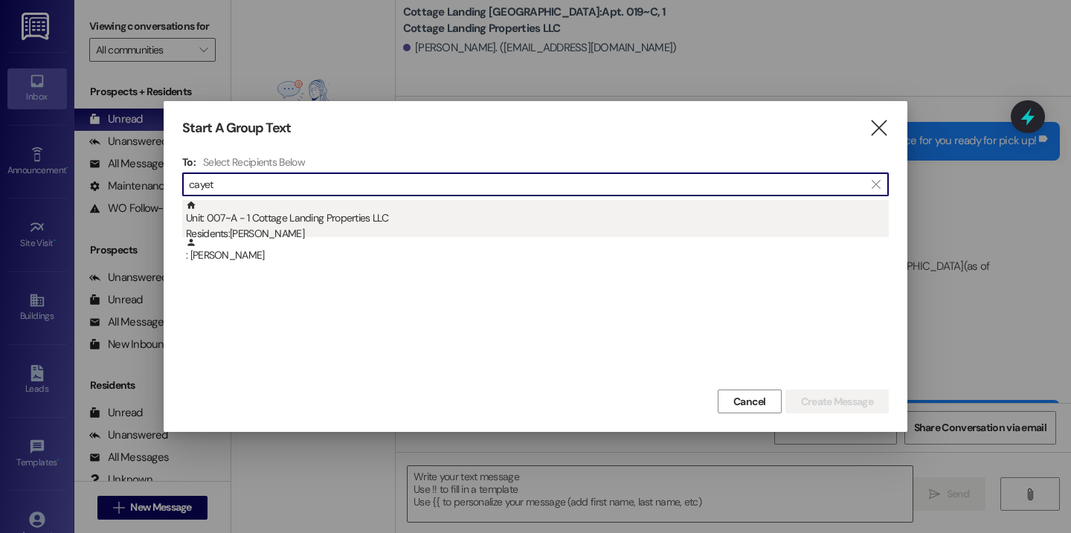
type input "cayet"
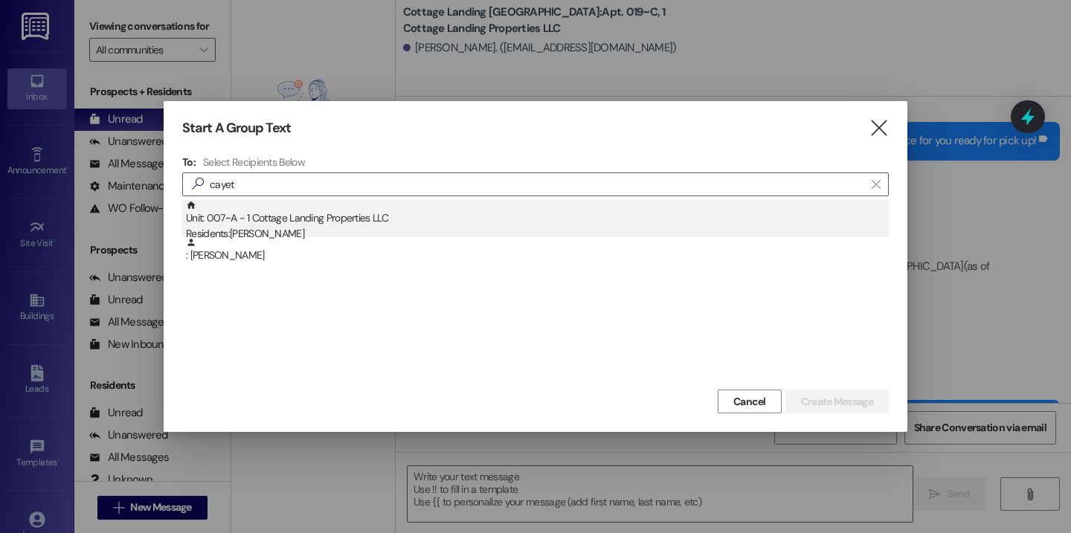
click at [306, 220] on div "Unit: 007~A - 1 Cottage Landing Properties LLC Residents: Alexis Cayette" at bounding box center [537, 221] width 703 height 42
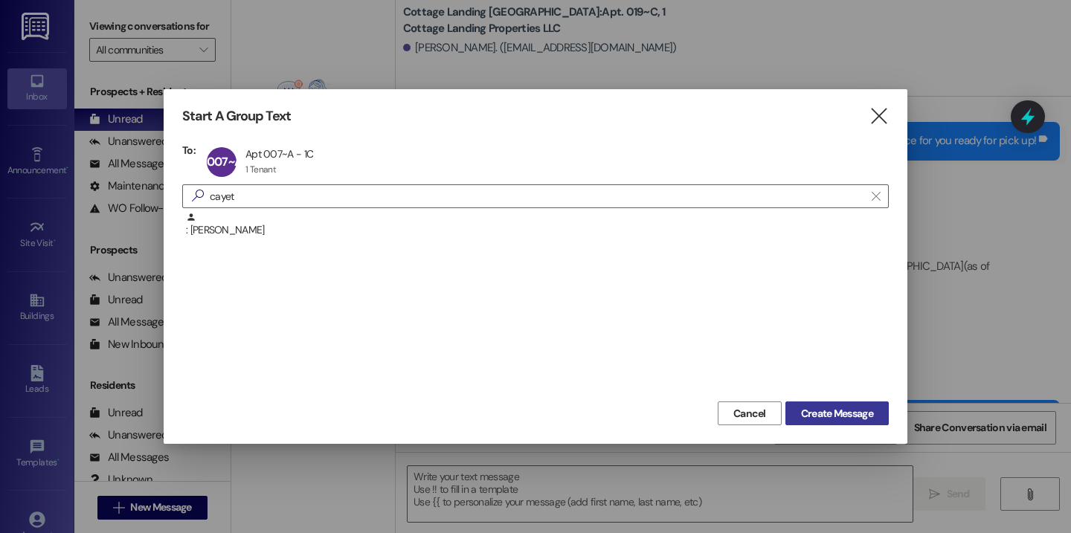
click at [859, 416] on span "Create Message" at bounding box center [837, 414] width 72 height 16
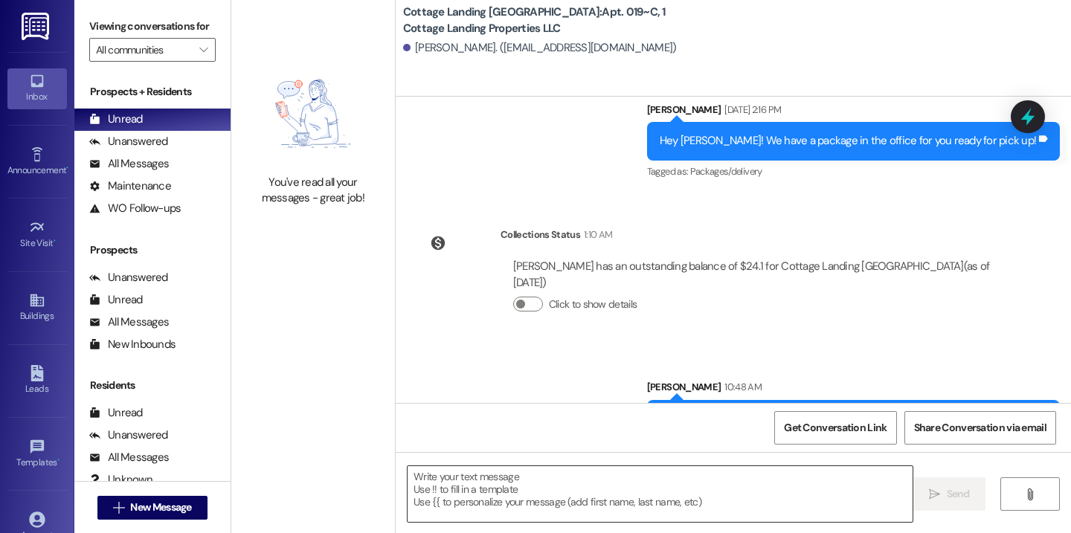
click at [743, 494] on textarea at bounding box center [659, 494] width 505 height 56
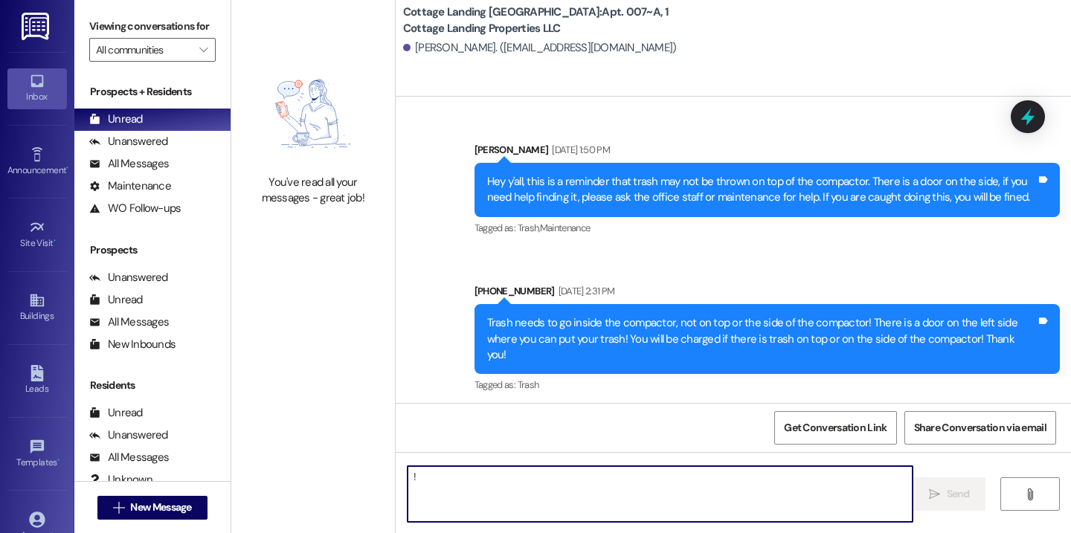
type textarea "!!"
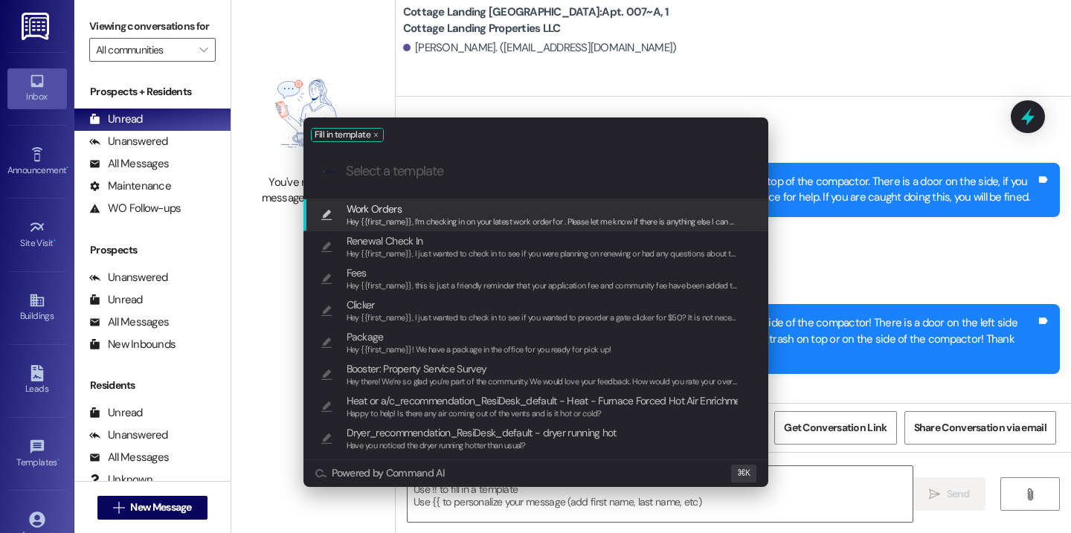
scroll to position [50105, 0]
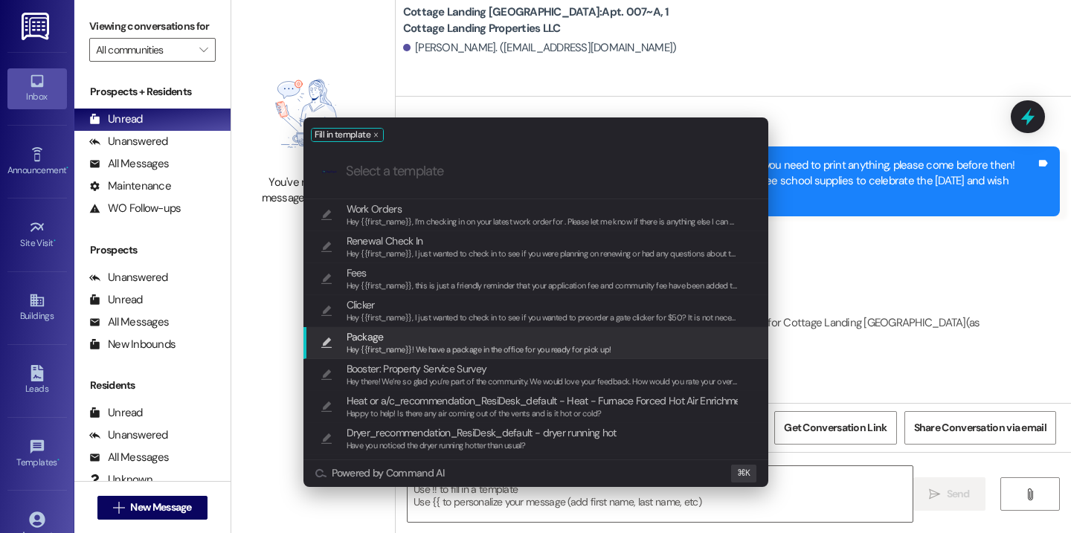
click at [552, 340] on span "Package" at bounding box center [478, 337] width 265 height 16
type textarea "Hey {{first_name}}! We have a package in the office for you ready for pick up!"
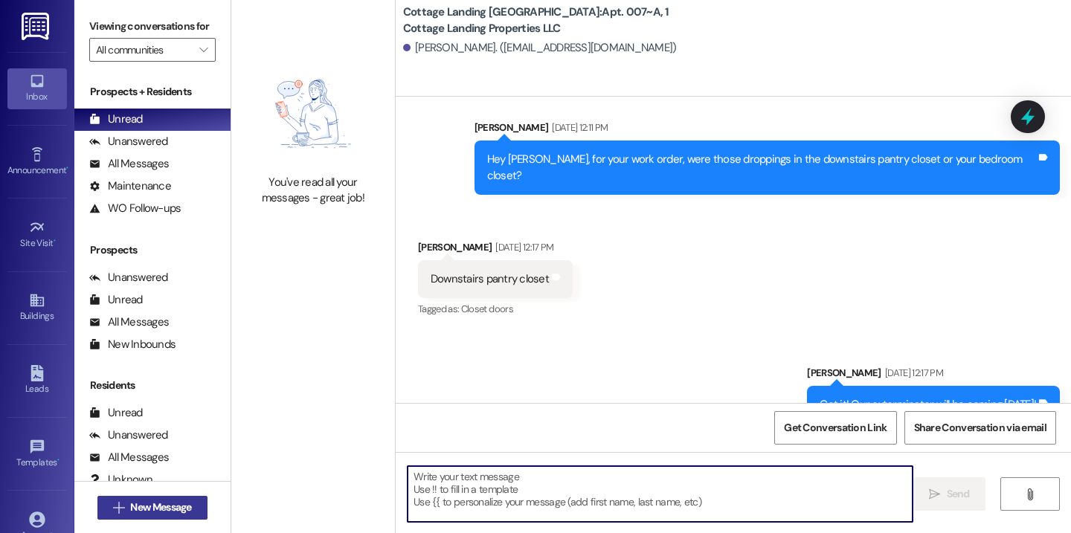
scroll to position [46126, 0]
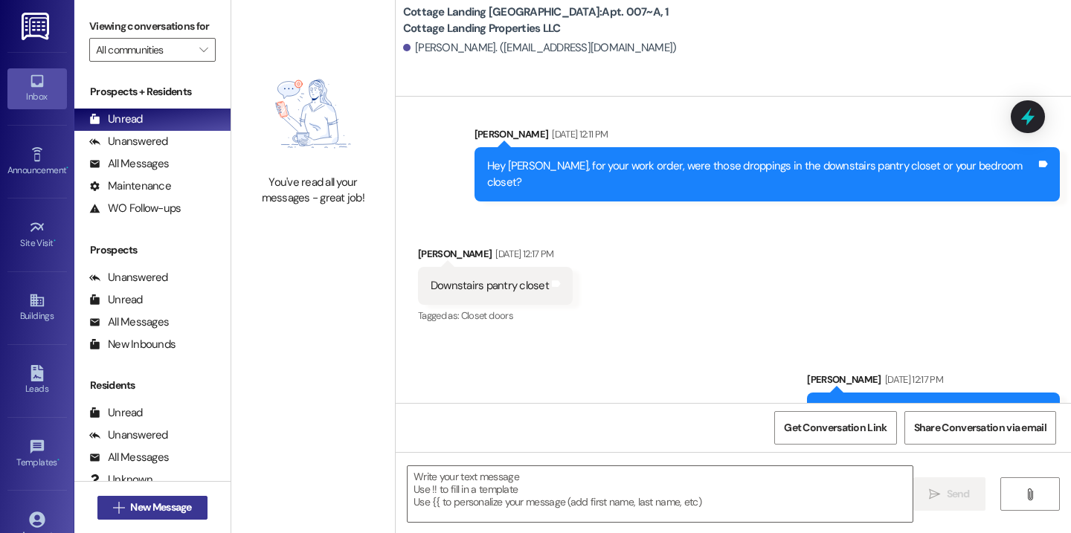
click at [193, 503] on button " New Message" at bounding box center [152, 508] width 110 height 24
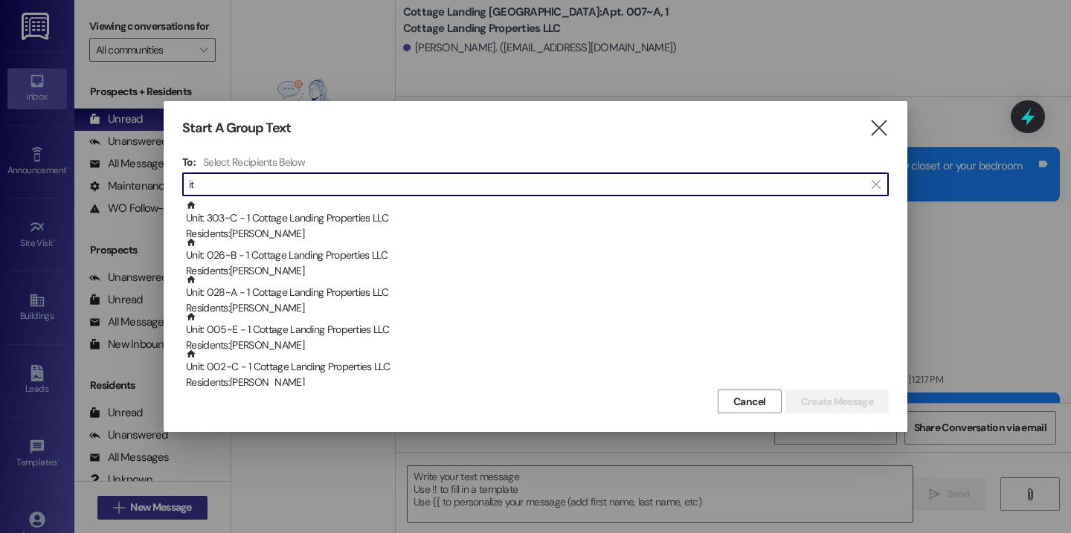
type input "i"
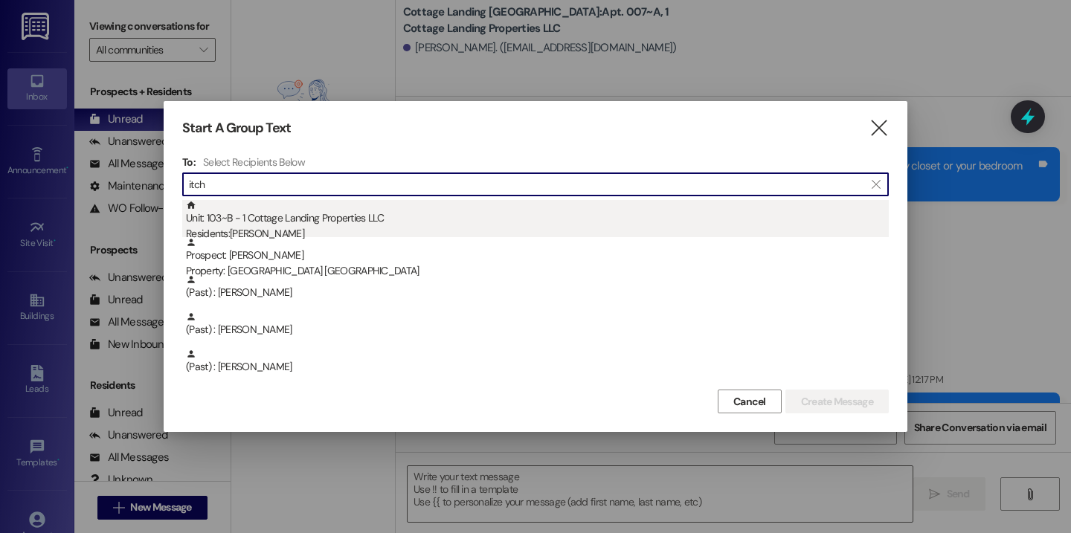
type input "itch"
click at [282, 213] on div "Unit: 103~B - 1 Cottage Landing Properties LLC Residents: Brooke Mitchell" at bounding box center [537, 221] width 703 height 42
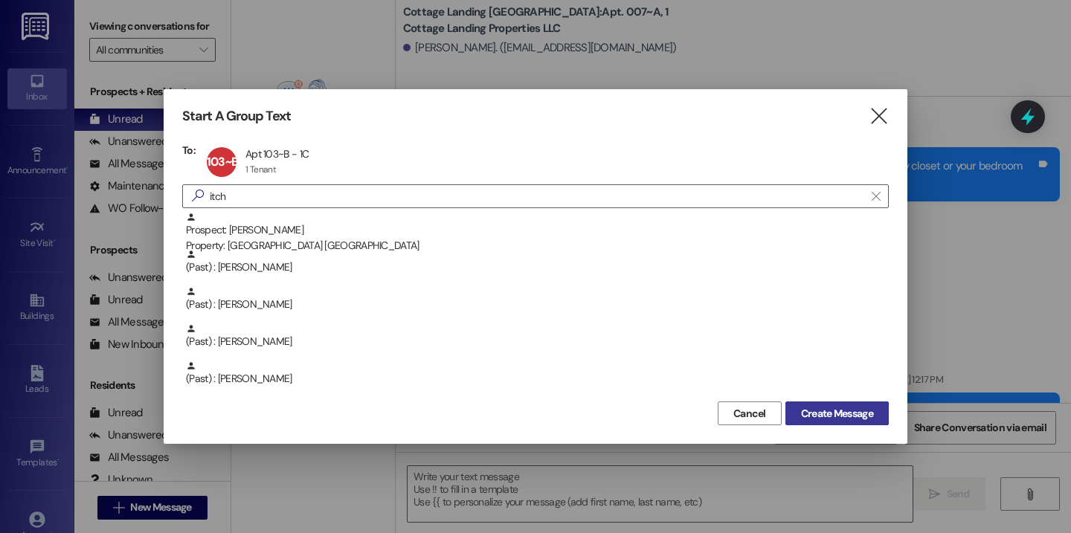
click at [823, 410] on span "Create Message" at bounding box center [837, 414] width 72 height 16
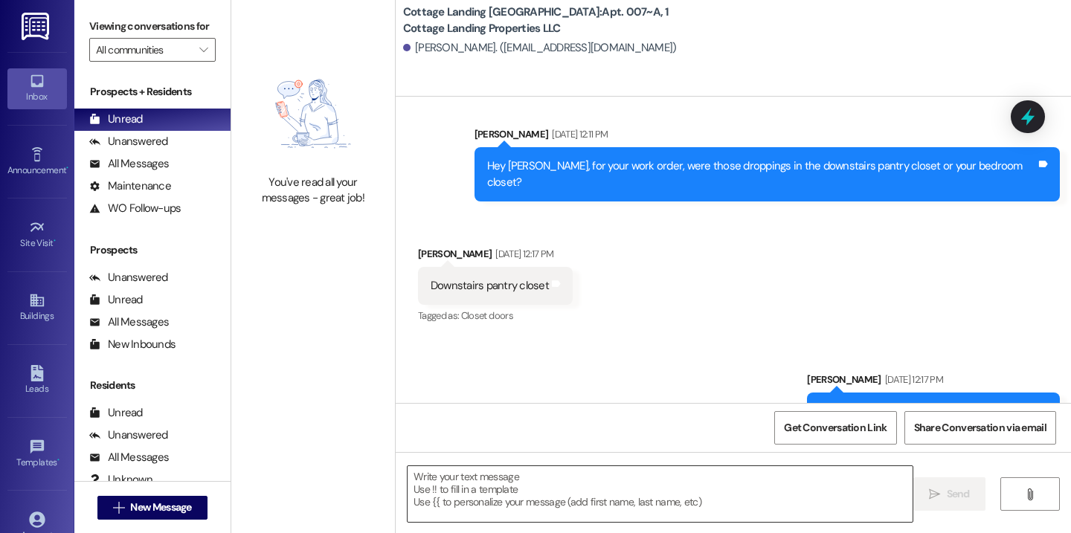
click at [638, 491] on textarea at bounding box center [659, 494] width 505 height 56
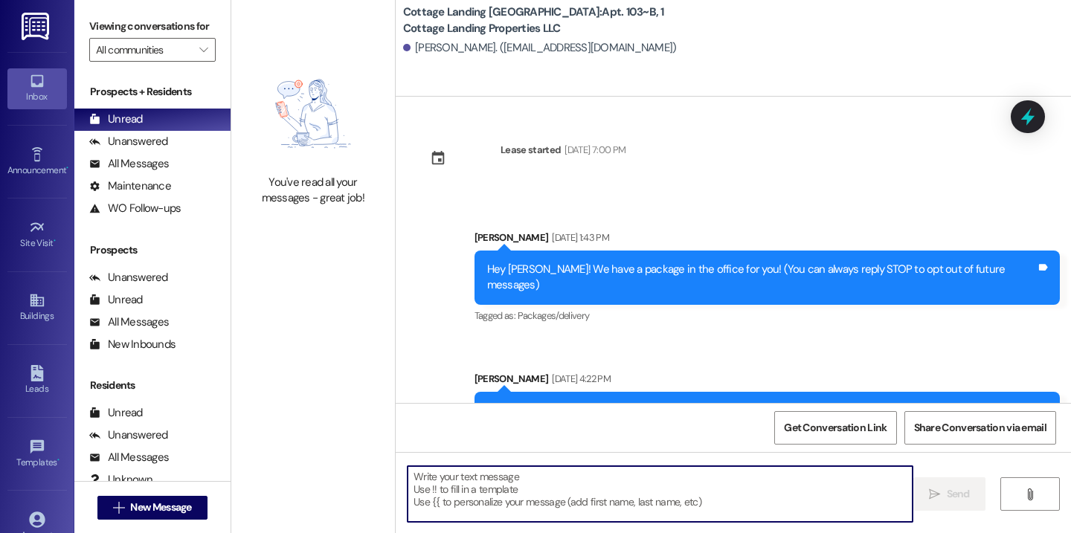
click at [638, 491] on textarea at bounding box center [659, 494] width 505 height 56
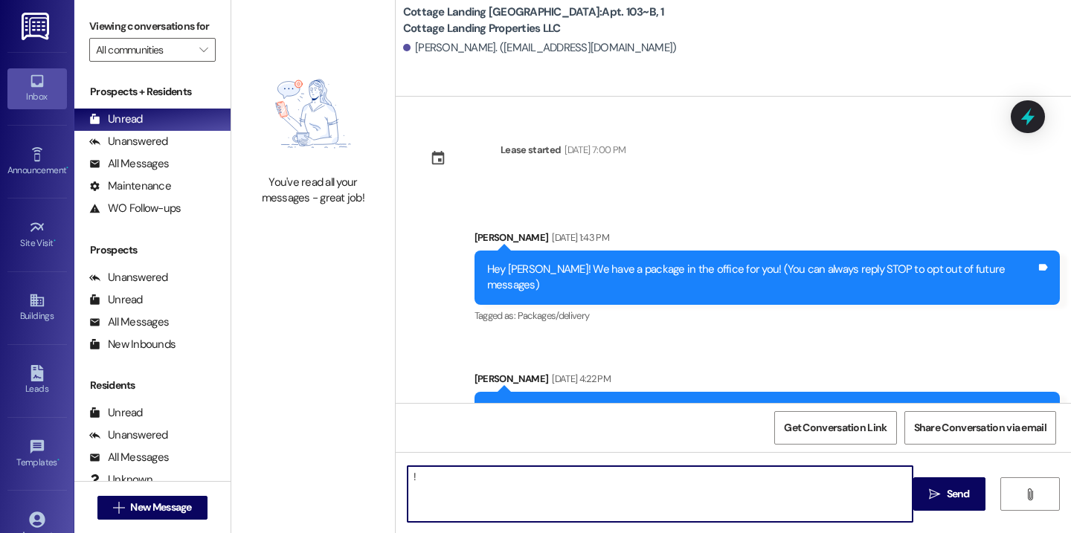
type textarea "!!"
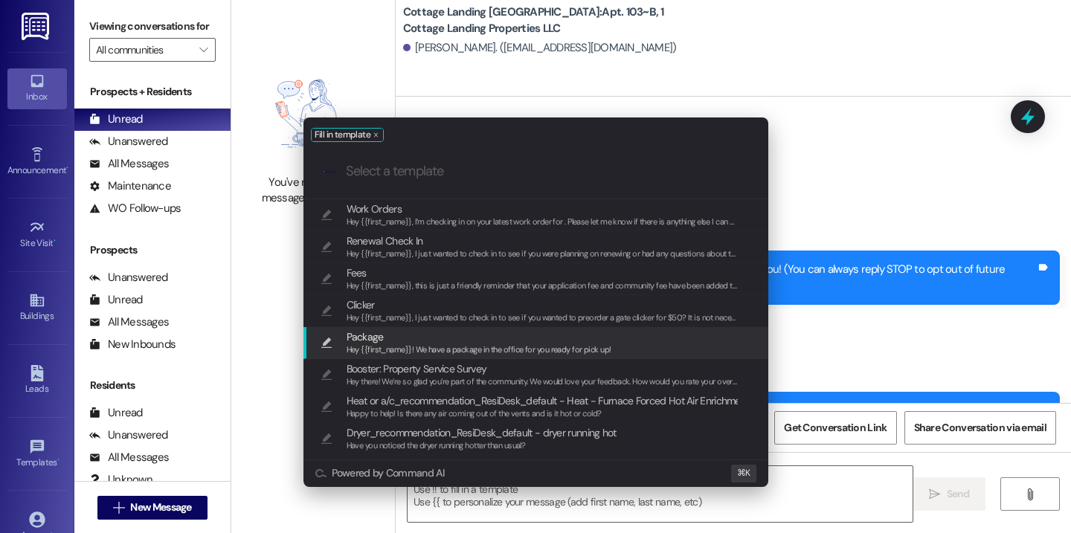
click at [580, 352] on span "Hey {{first_name}}! We have a package in the office for you ready for pick up!" at bounding box center [478, 349] width 265 height 10
type textarea "Hey {{first_name}}! We have a package in the office for you ready for pick up!"
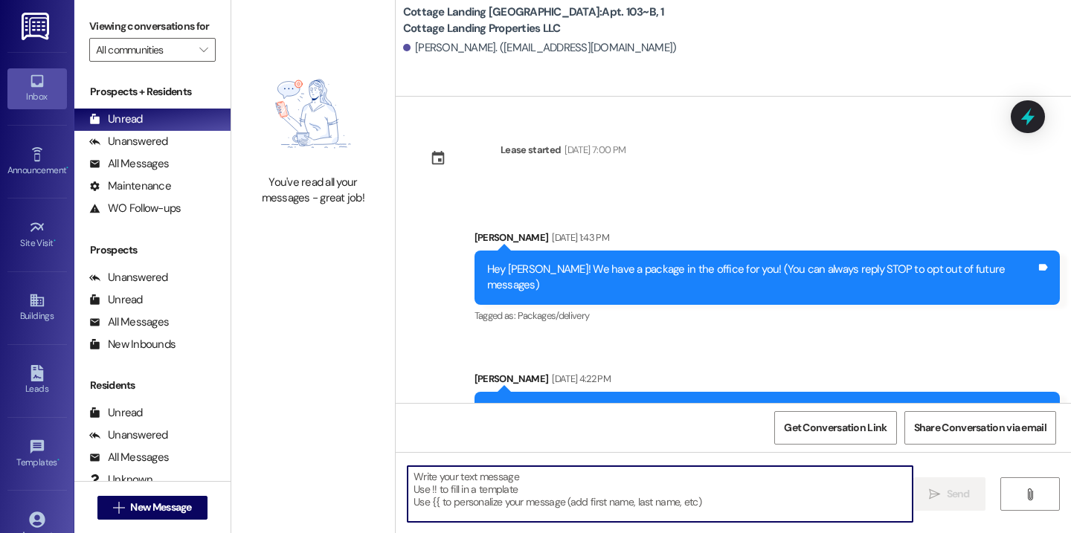
scroll to position [860, 0]
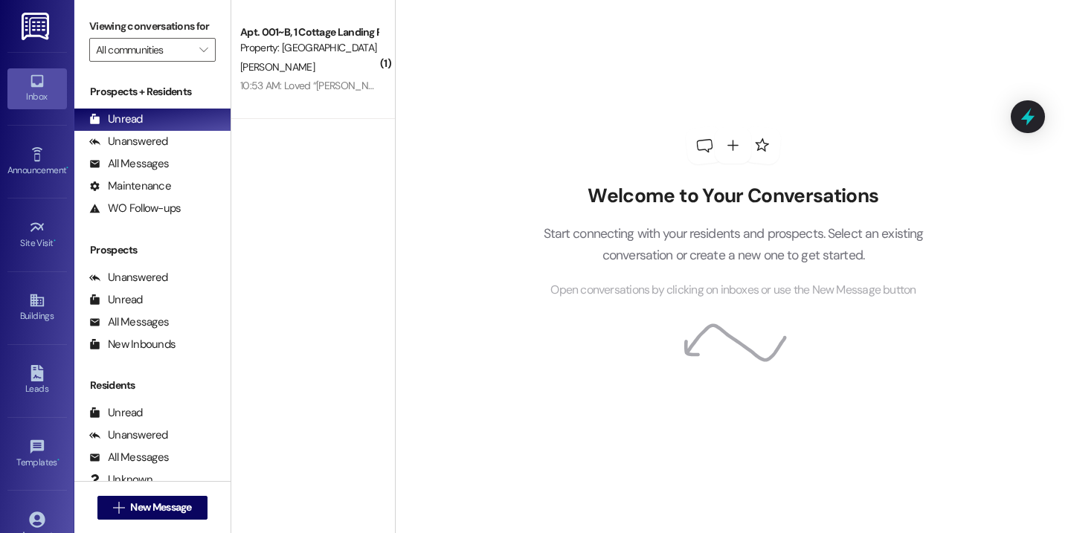
click at [310, 120] on div "( 1 ) Apt. 001~B, 1 Cottage Landing Properties LLC Property: Cottage Landing La…" at bounding box center [313, 214] width 164 height 428
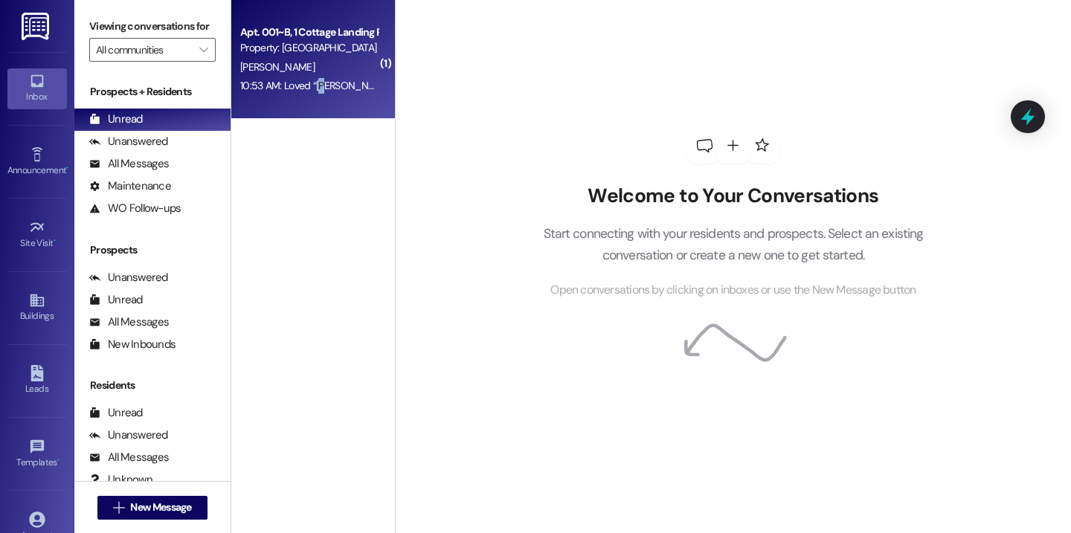
click at [317, 86] on div "10:53 AM: Loved “Maelin Crum (Cottage Landing Lafayette): Hey Anna! We have a p…" at bounding box center [582, 85] width 685 height 13
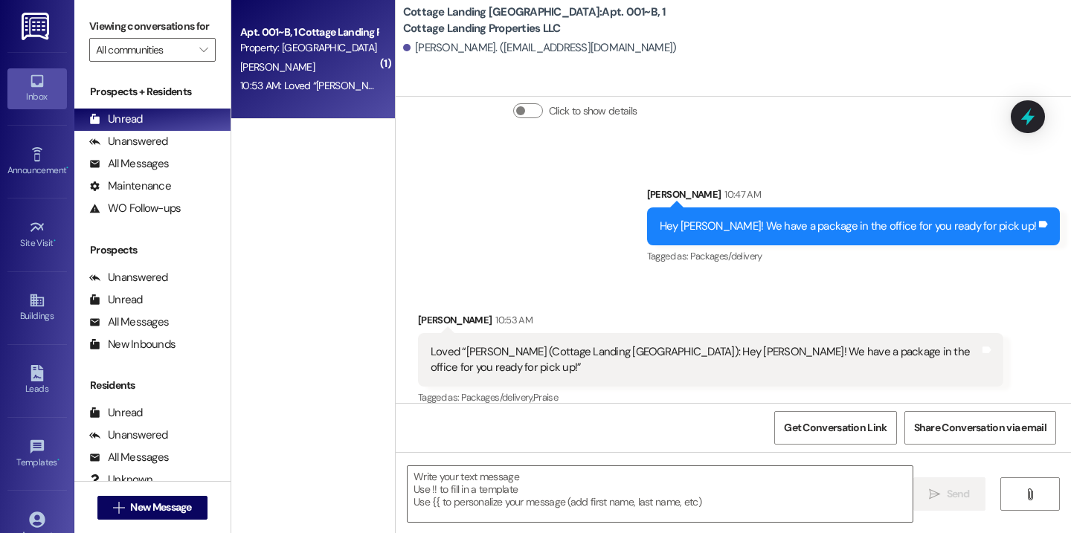
scroll to position [1335, 0]
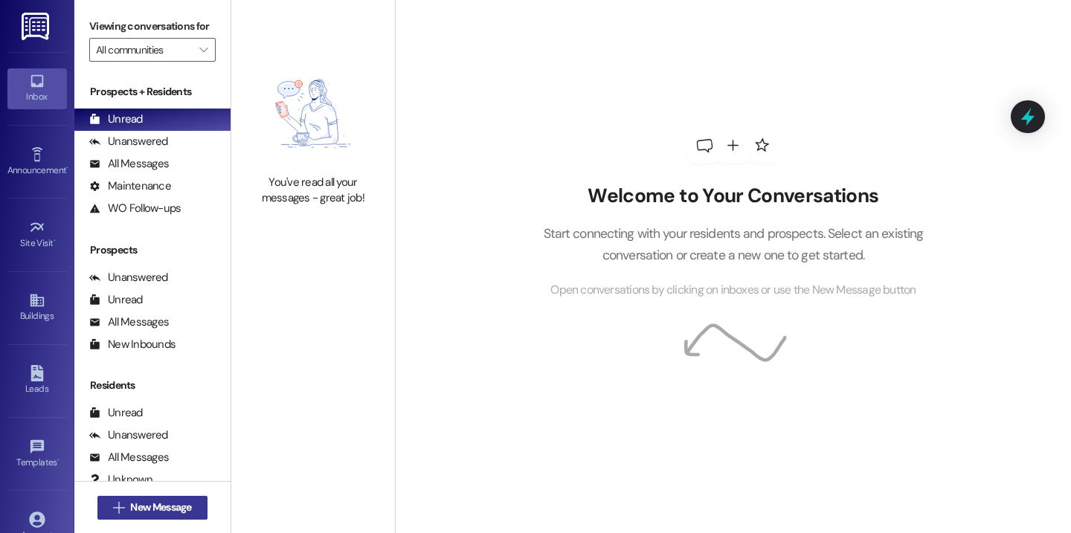
click at [164, 500] on span "New Message" at bounding box center [160, 508] width 61 height 16
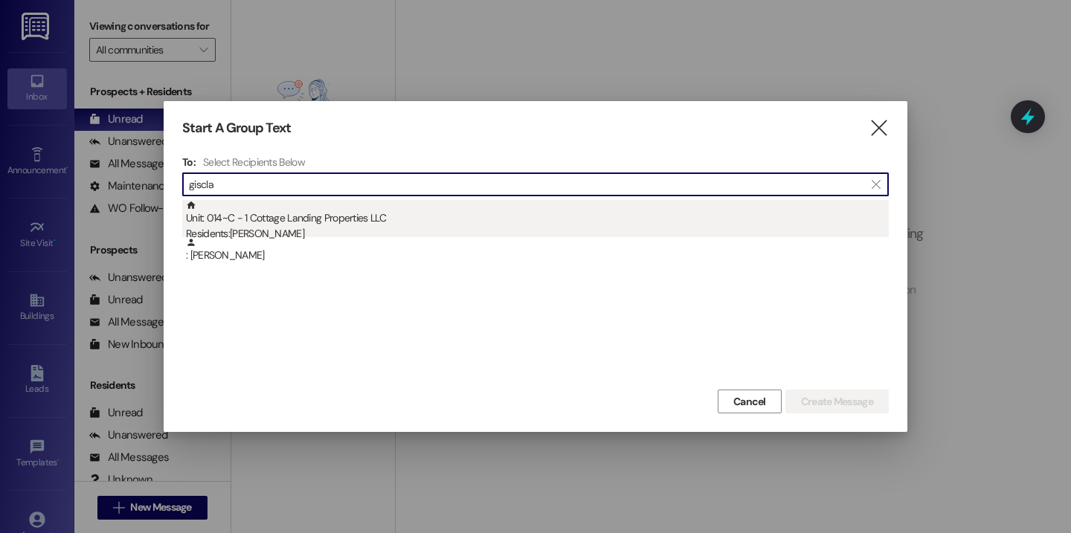
type input "giscla"
click at [320, 223] on div "Unit: 014~C - 1 Cottage Landing Properties LLC Residents: [PERSON_NAME]" at bounding box center [537, 221] width 703 height 42
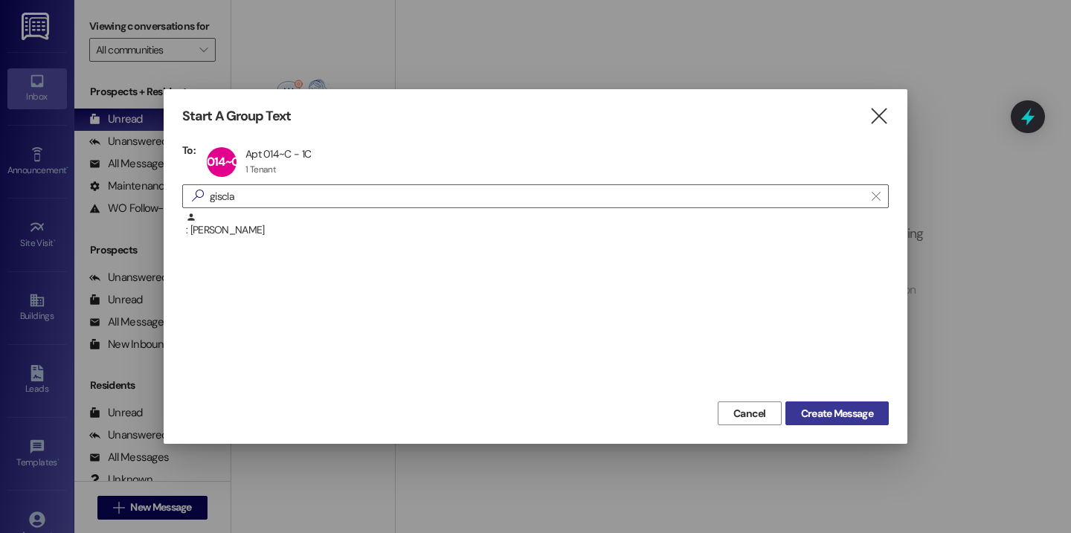
click at [845, 413] on span "Create Message" at bounding box center [837, 414] width 72 height 16
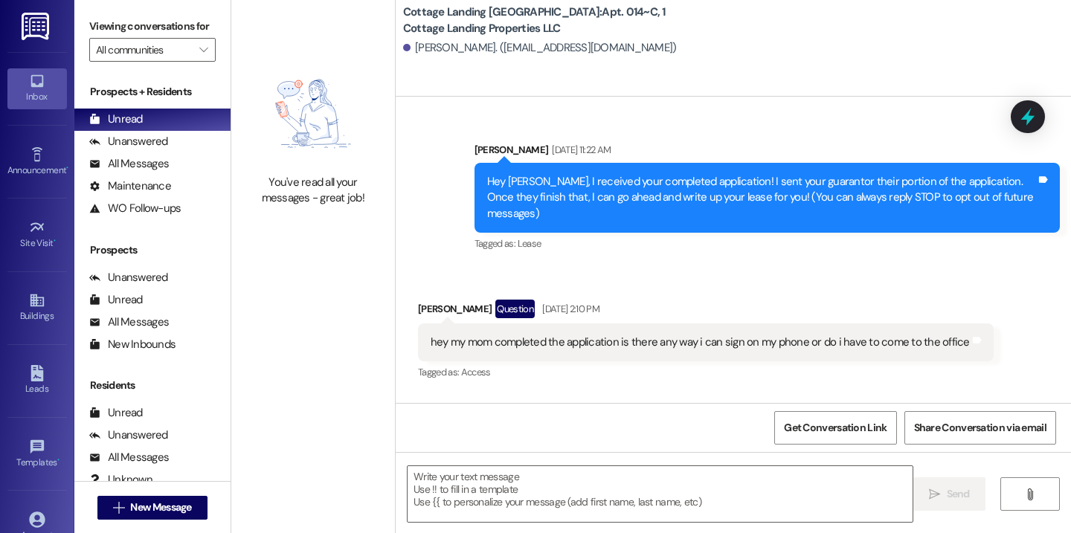
scroll to position [19236, 0]
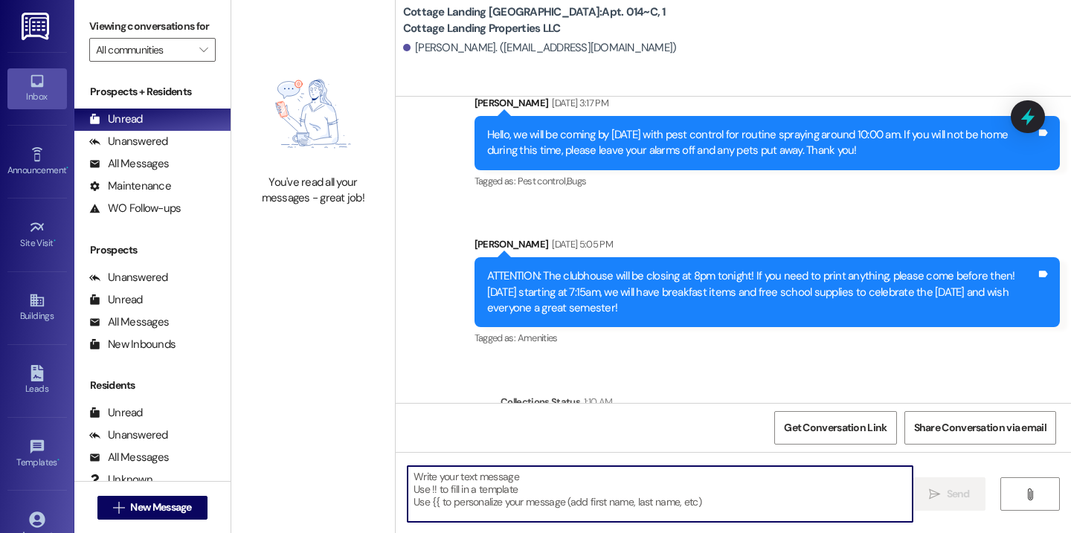
click at [721, 498] on textarea at bounding box center [659, 494] width 505 height 56
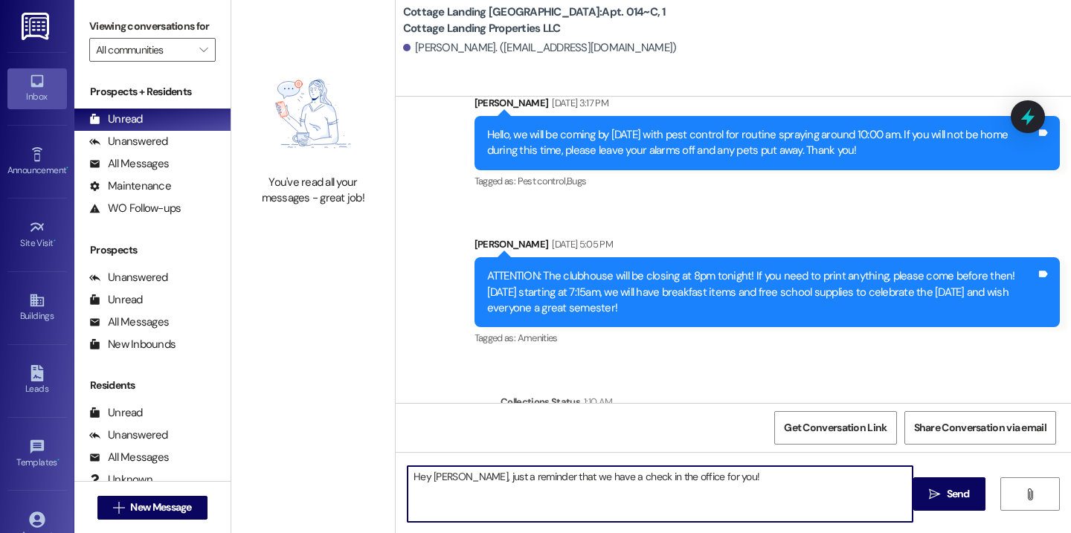
click at [614, 478] on textarea "Hey Madelyn, just a reminder that we have a check in the office for you!" at bounding box center [659, 494] width 505 height 56
click at [602, 477] on textarea "Hey Madelyn, just a reminder that we have a check in the office for you!" at bounding box center [659, 494] width 505 height 56
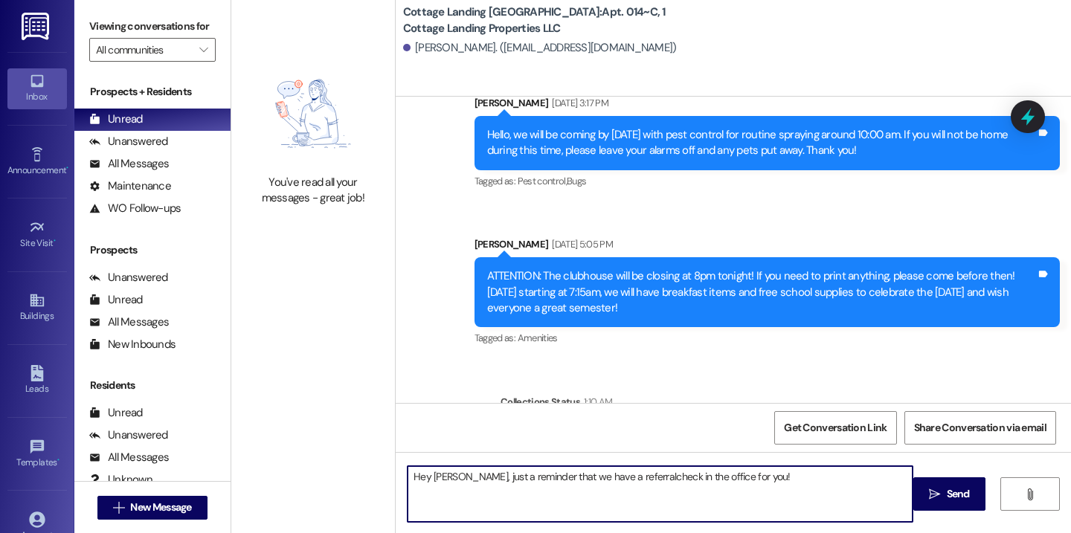
type textarea "Hey Madelyn, just a reminder that we have a referral check in the office for yo…"
click at [604, 480] on textarea "Hey Madelyn, just a reminder that we have a referral check in the office for yo…" at bounding box center [659, 494] width 505 height 56
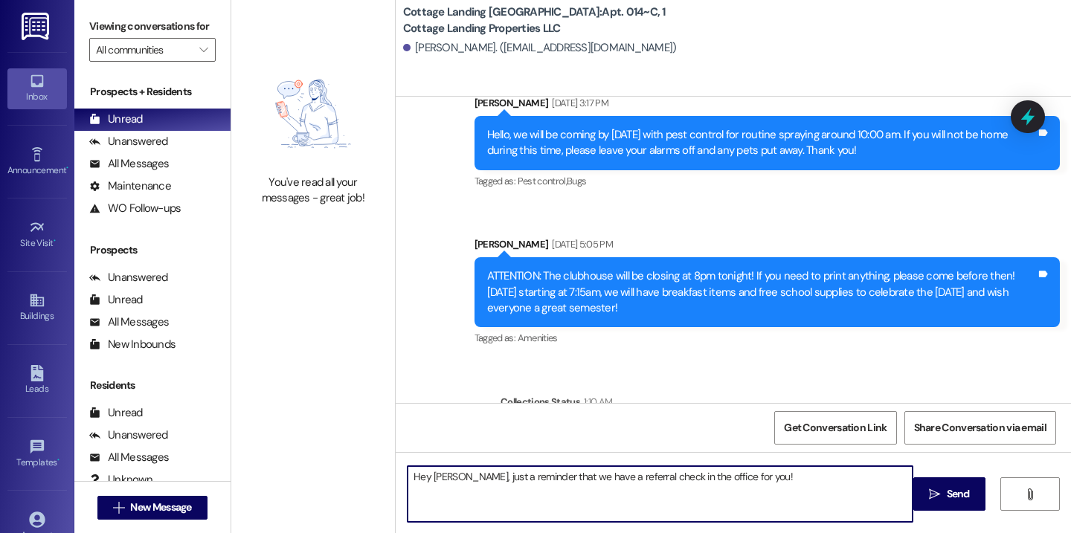
click at [604, 480] on textarea "Hey Madelyn, just a reminder that we have a referral check in the office for yo…" at bounding box center [659, 494] width 505 height 56
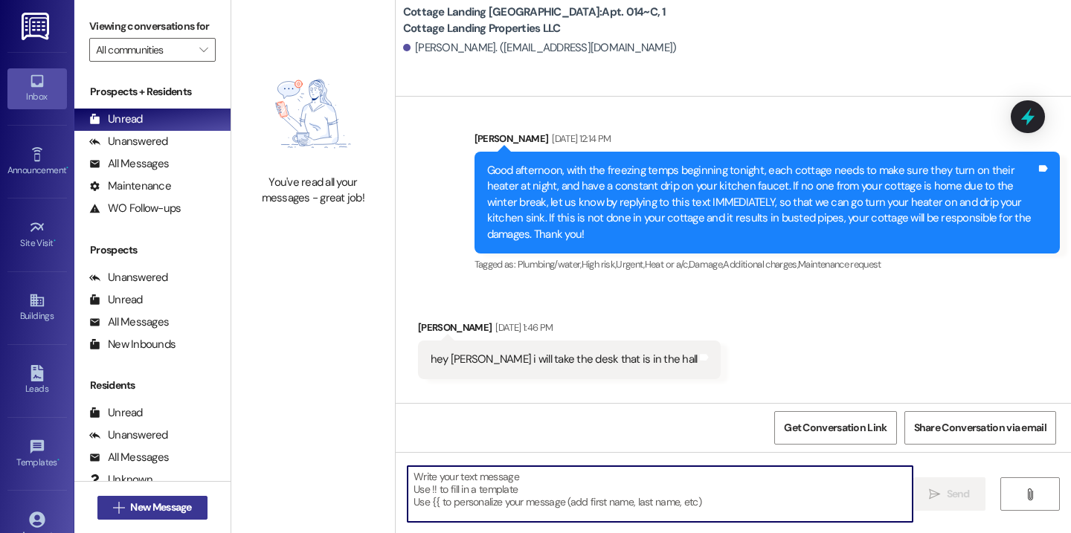
click at [158, 509] on span "New Message" at bounding box center [160, 508] width 61 height 16
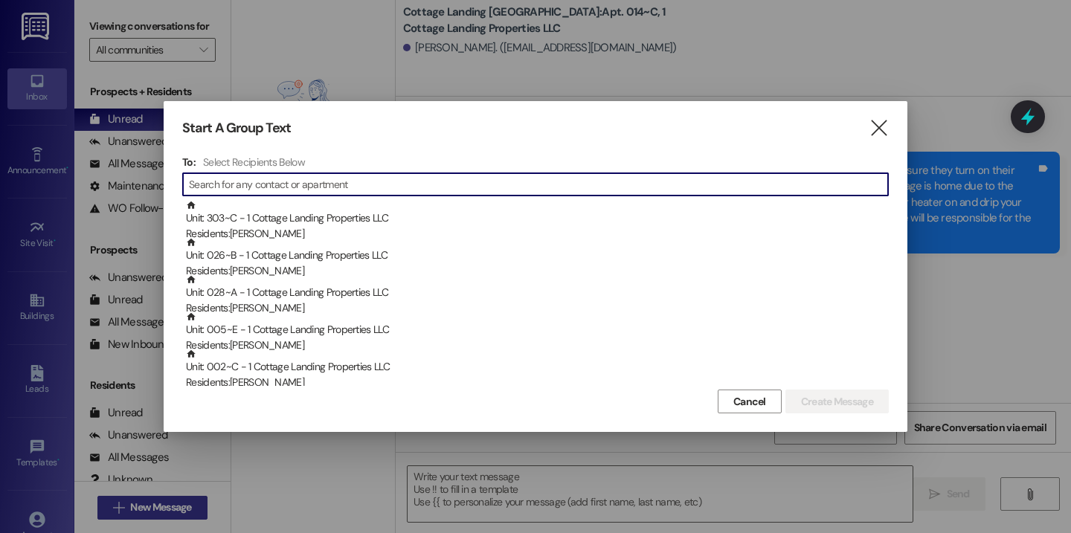
scroll to position [8999, 0]
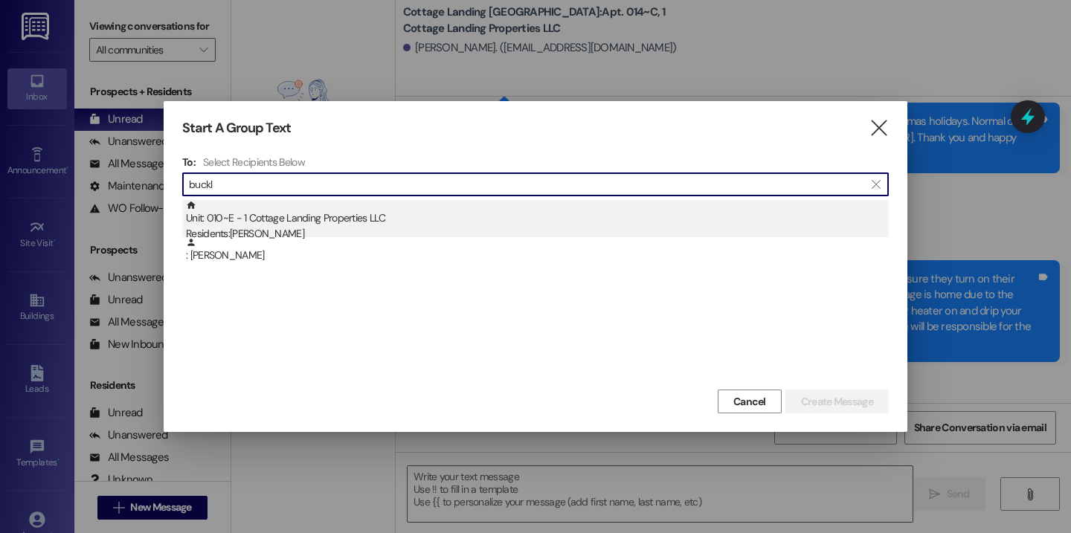
type input "buckl"
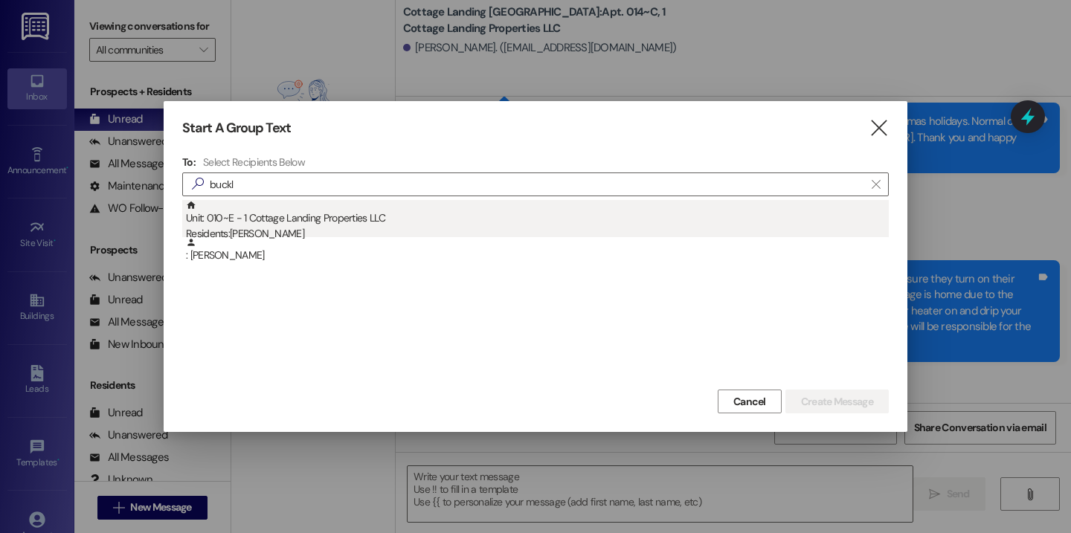
click at [338, 220] on div "Unit: 010~E - 1 Cottage Landing Properties LLC Residents: Nicholas Buckley" at bounding box center [537, 221] width 703 height 42
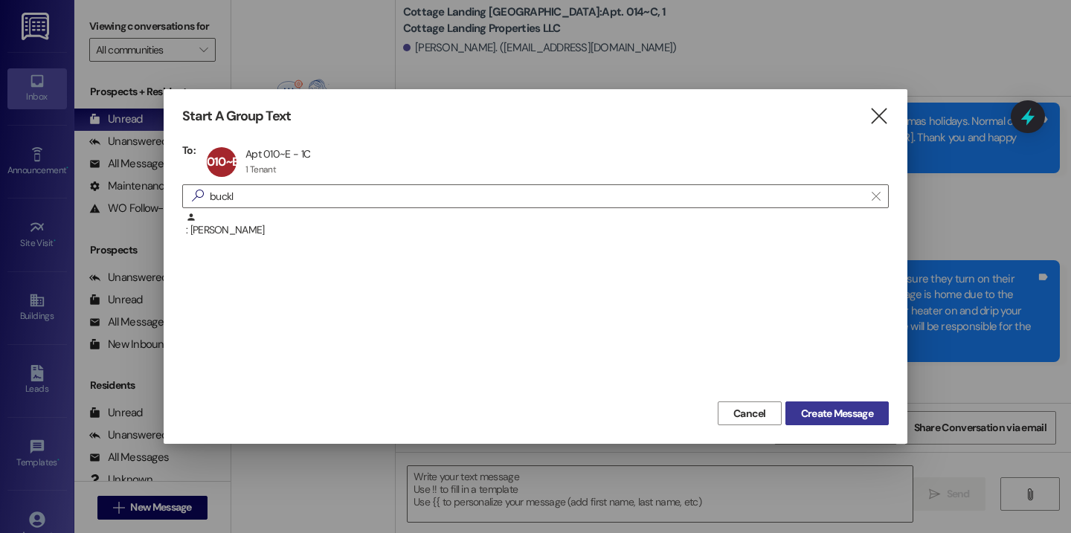
click at [808, 406] on span "Create Message" at bounding box center [837, 414] width 72 height 16
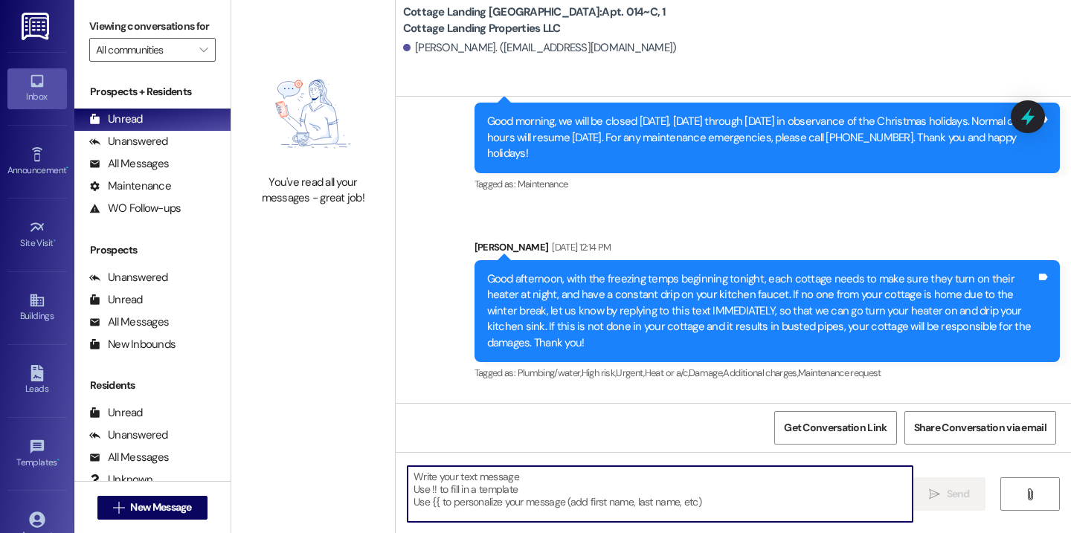
click at [510, 502] on textarea at bounding box center [659, 494] width 505 height 56
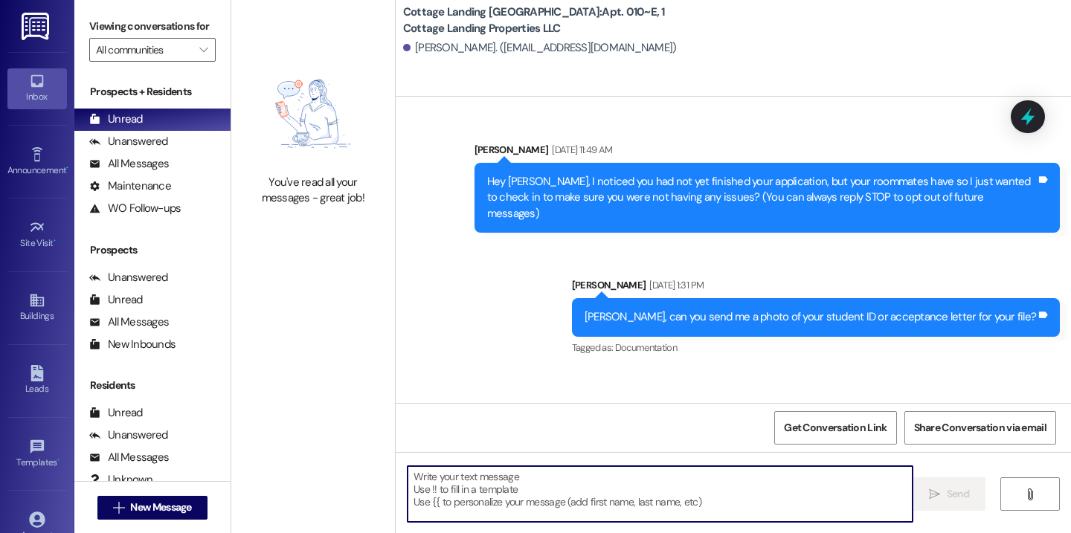
click at [489, 491] on textarea at bounding box center [659, 494] width 505 height 56
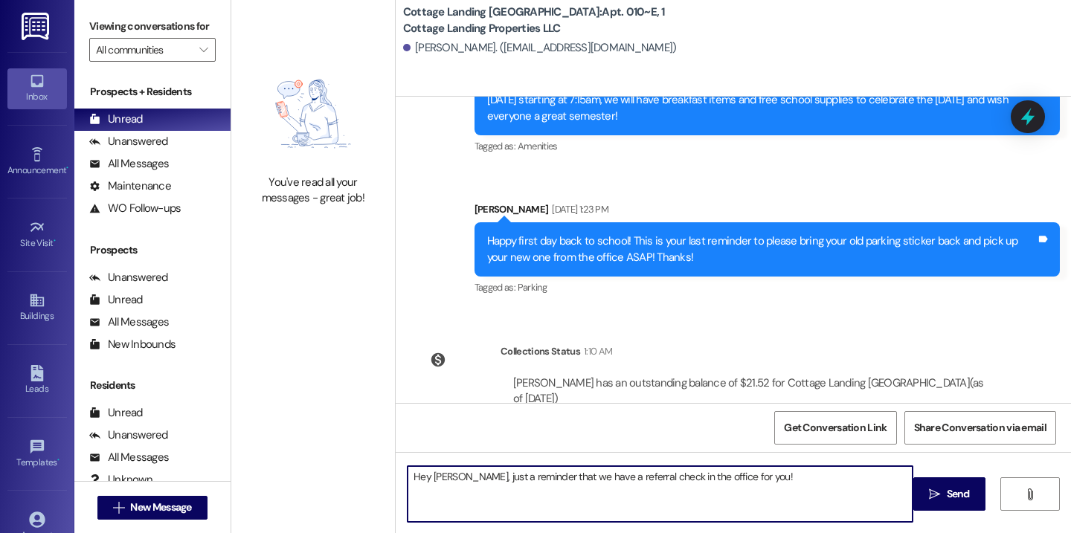
click at [440, 478] on textarea "Hey Madelyn, just a reminder that we have a referral check in the office for yo…" at bounding box center [659, 494] width 505 height 56
type textarea "Hey Nick, just a reminder that we have a referral check in the office for you!"
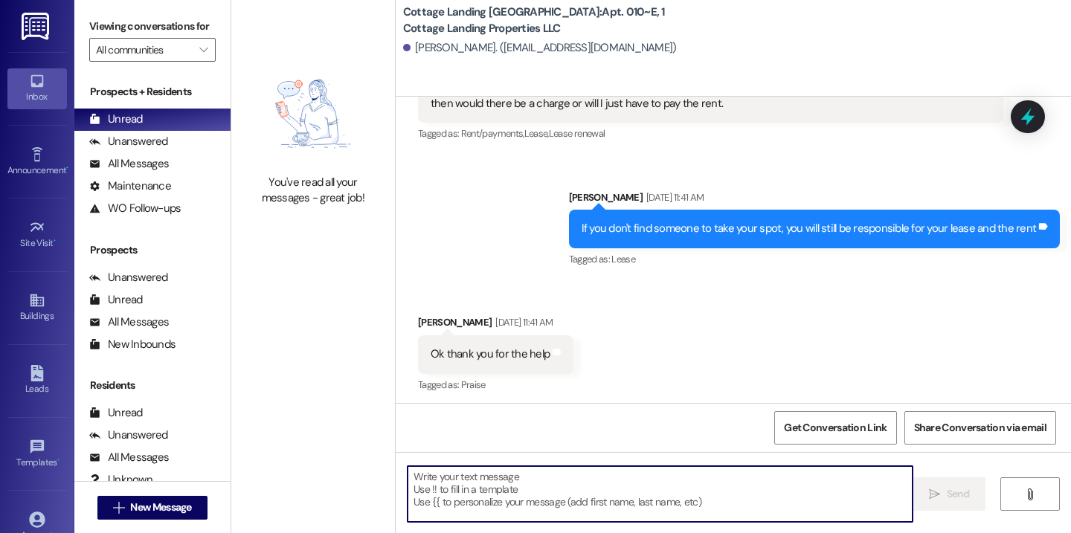
scroll to position [15638, 0]
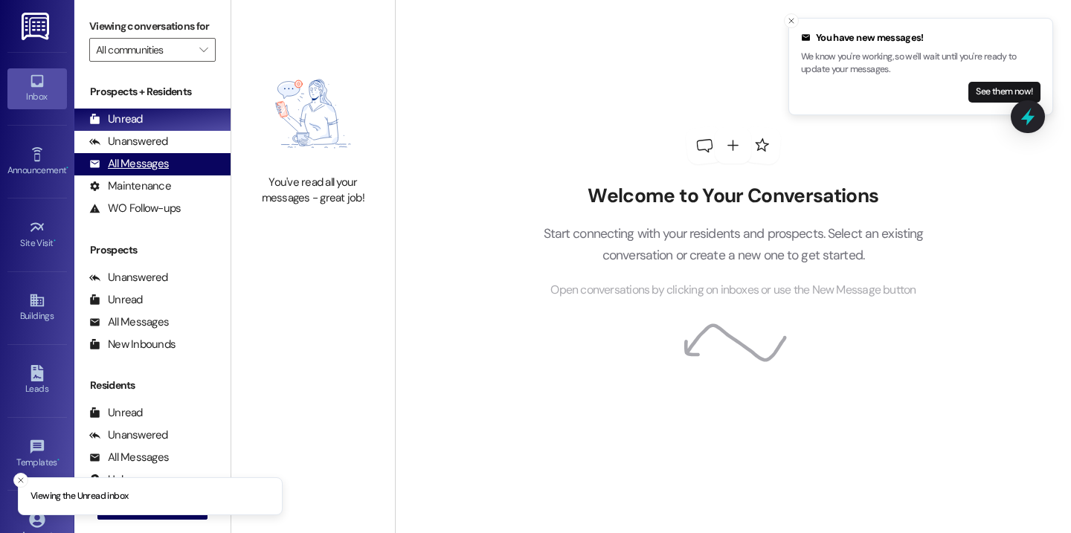
click at [111, 172] on div "All Messages" at bounding box center [129, 164] width 80 height 16
